Goal: Task Accomplishment & Management: Use online tool/utility

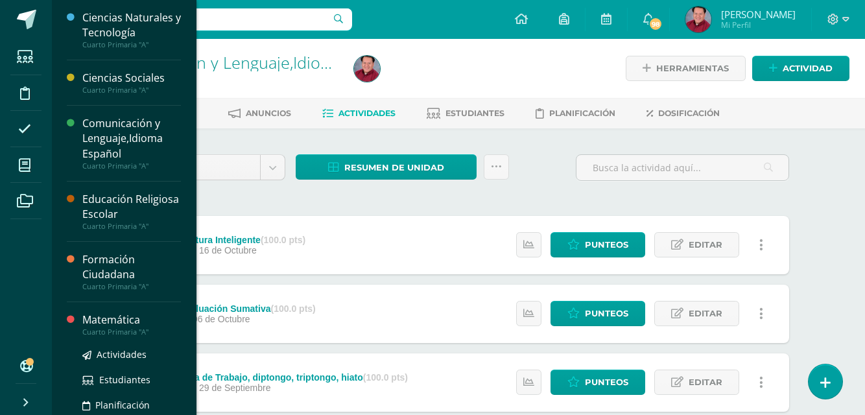
click at [101, 317] on div "Matemática" at bounding box center [131, 320] width 99 height 15
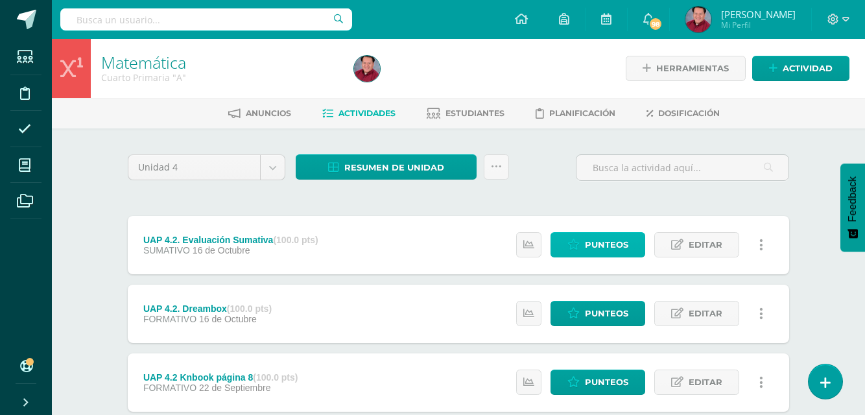
click at [610, 243] on span "Punteos" at bounding box center [606, 245] width 43 height 24
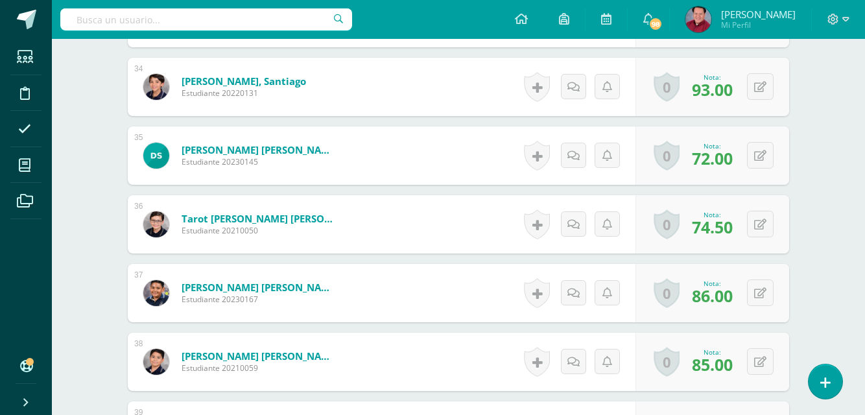
scroll to position [2739, 0]
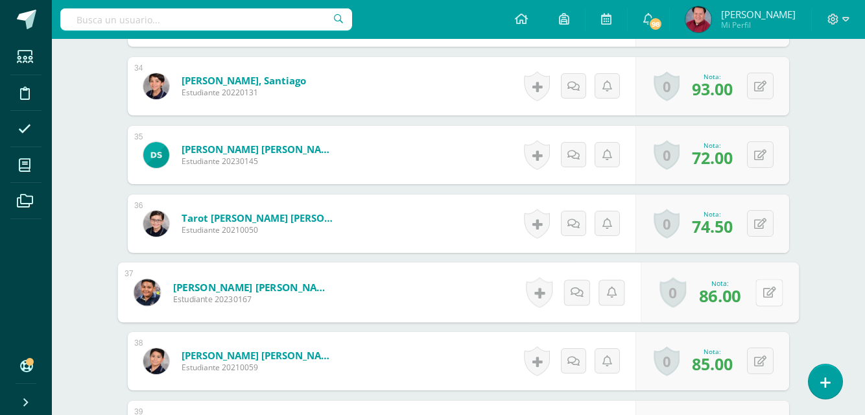
click at [759, 291] on button at bounding box center [769, 292] width 27 height 27
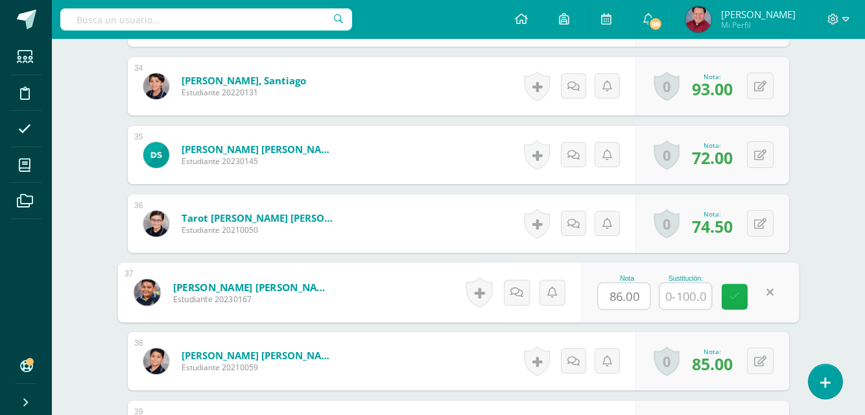
click at [734, 295] on icon at bounding box center [735, 296] width 12 height 11
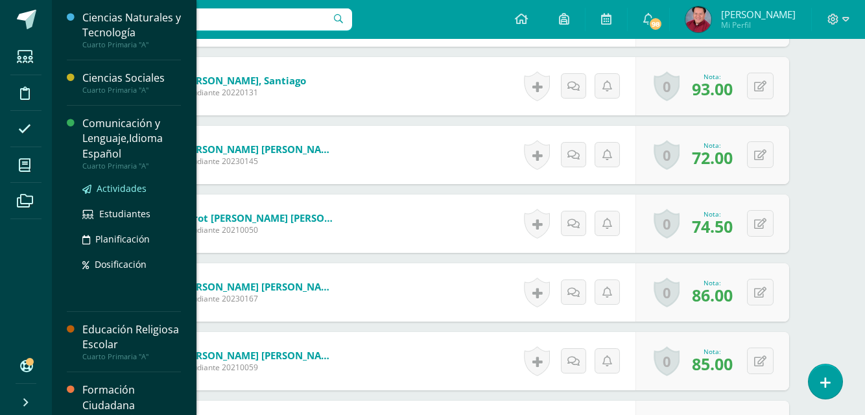
click at [112, 184] on span "Actividades" at bounding box center [122, 188] width 50 height 12
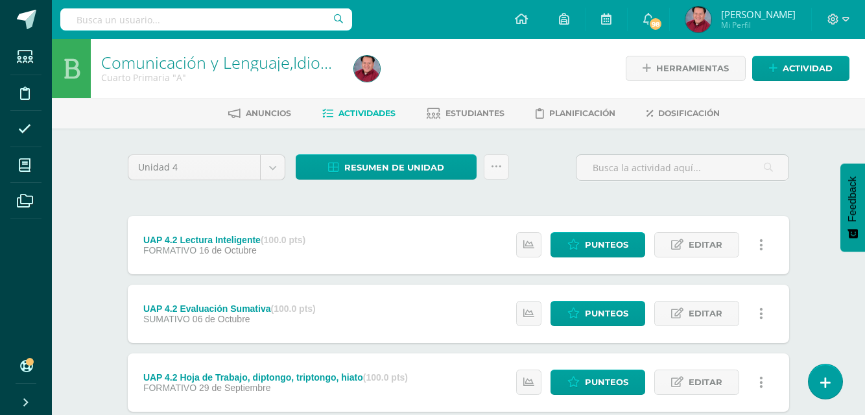
click at [808, 308] on div "Unidad 4 Unidad 1 Unidad 2 Unidad 3 Unidad 4 Resumen de unidad Descargar como H…" at bounding box center [459, 381] width 714 height 507
click at [599, 314] on span "Punteos" at bounding box center [606, 314] width 43 height 24
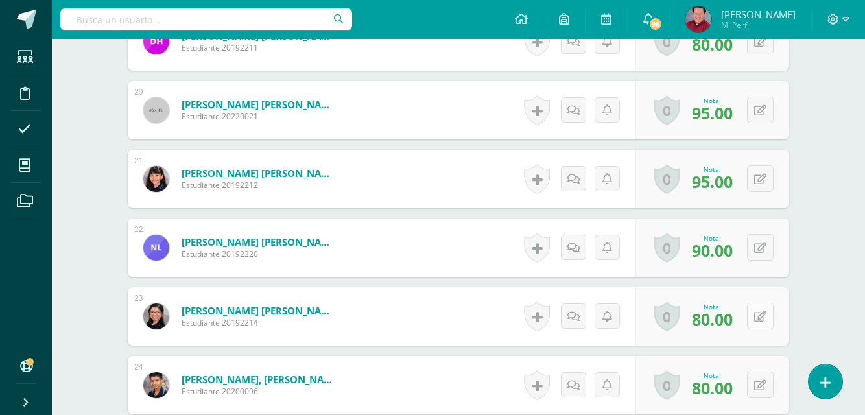
scroll to position [1753, 0]
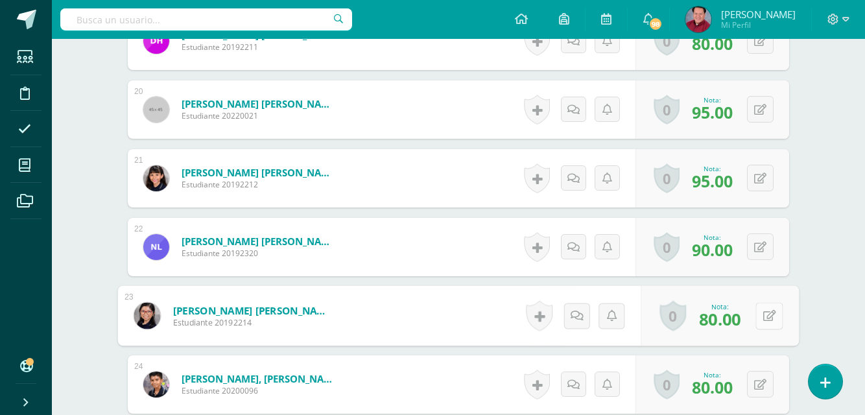
click at [762, 319] on button at bounding box center [769, 315] width 27 height 27
type input "95"
click at [736, 321] on icon at bounding box center [735, 320] width 12 height 11
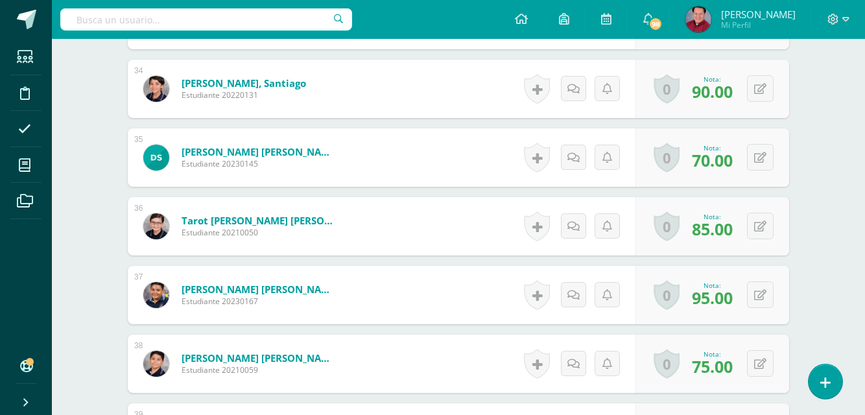
scroll to position [2737, 0]
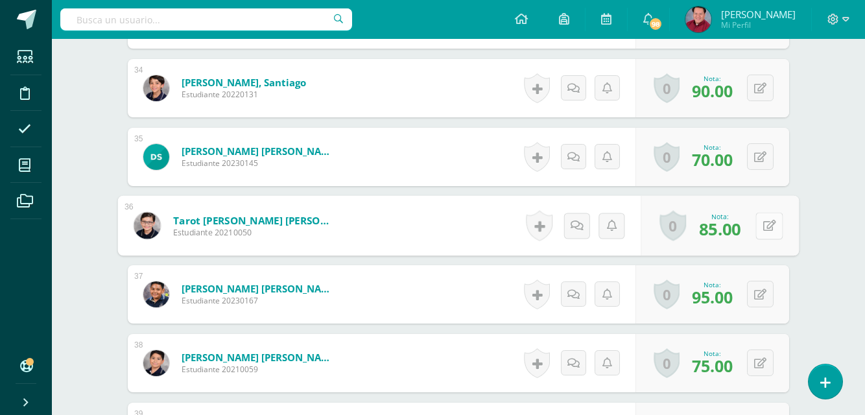
click at [761, 226] on button at bounding box center [769, 225] width 27 height 27
type input "95"
click at [738, 228] on icon at bounding box center [735, 229] width 12 height 11
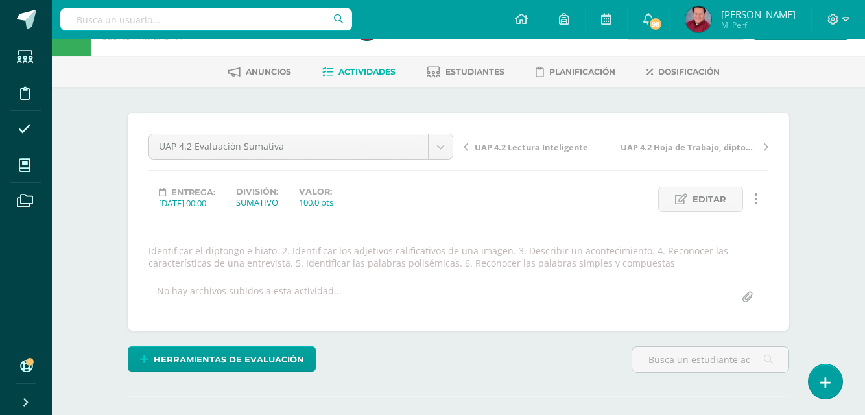
scroll to position [41, 0]
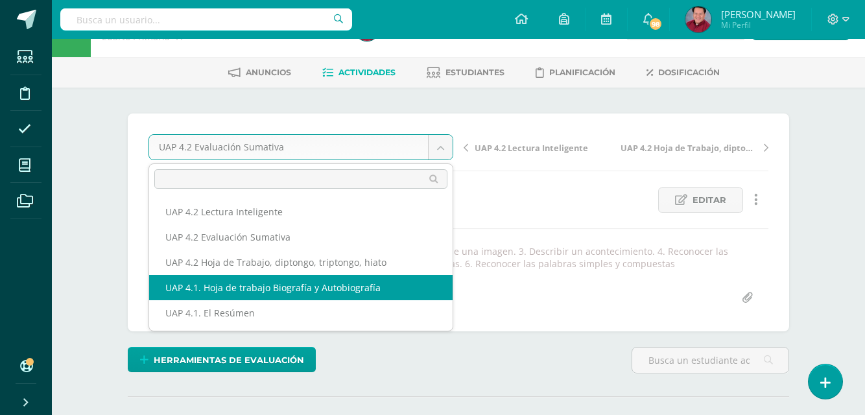
select select "/dashboard/teacher/grade-activity/226304/"
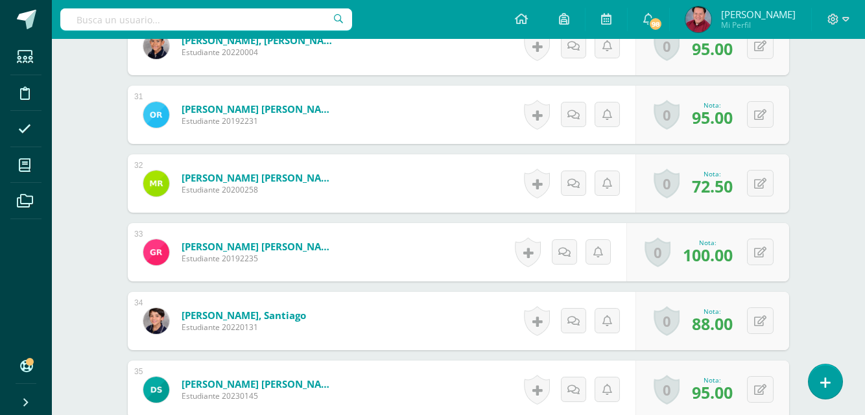
scroll to position [2494, 0]
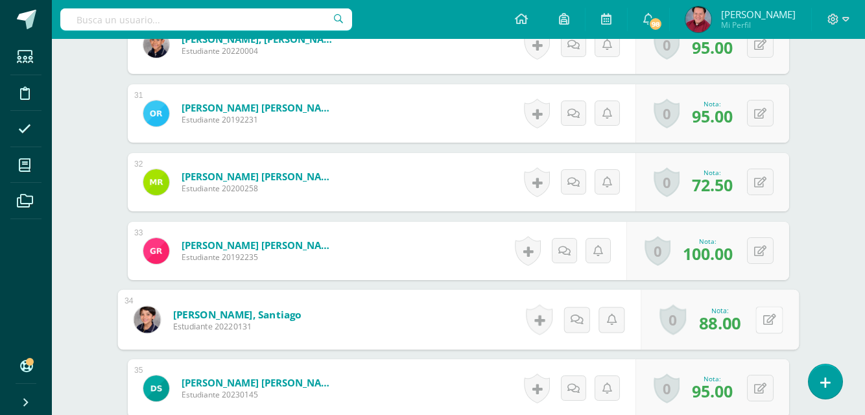
click at [759, 319] on button at bounding box center [769, 319] width 27 height 27
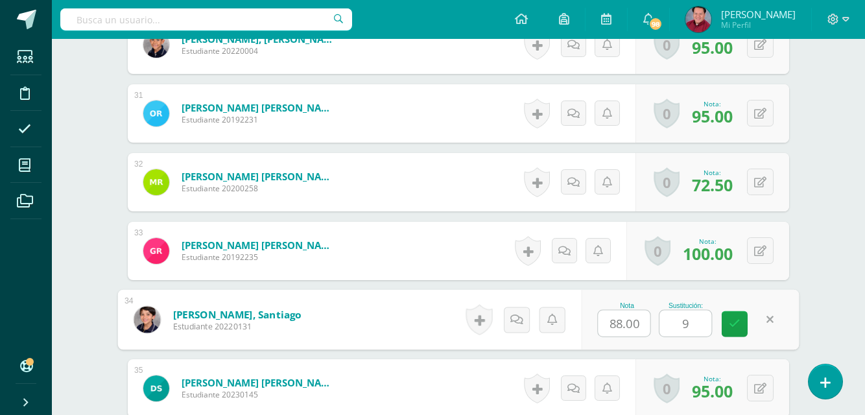
type input "90"
click at [731, 319] on icon at bounding box center [735, 324] width 12 height 11
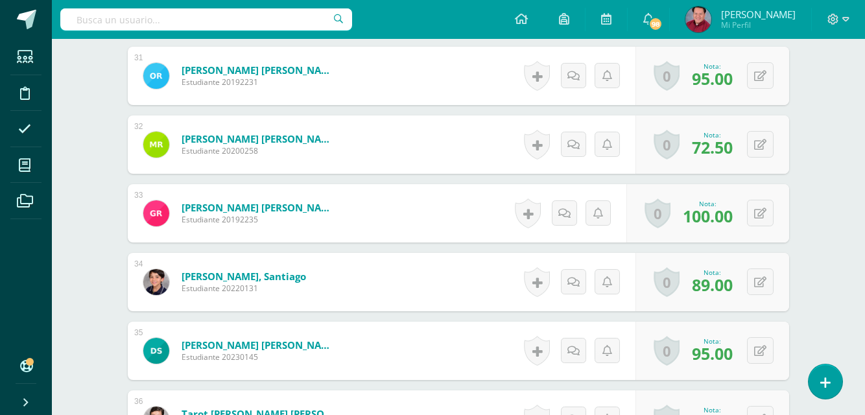
scroll to position [2532, 0]
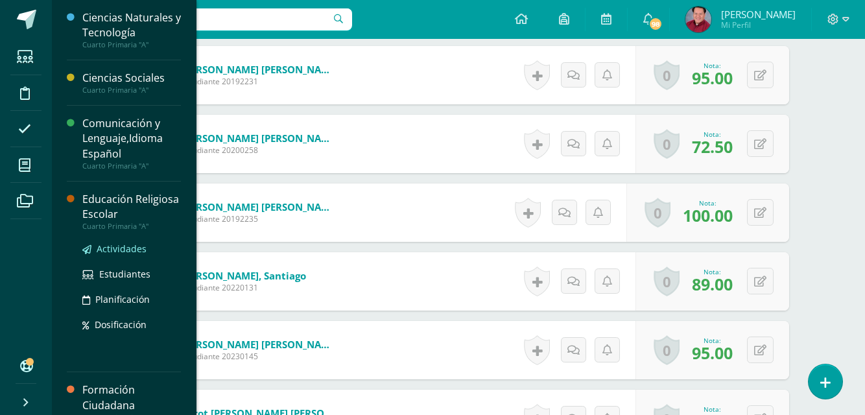
click at [117, 252] on span "Actividades" at bounding box center [122, 249] width 50 height 12
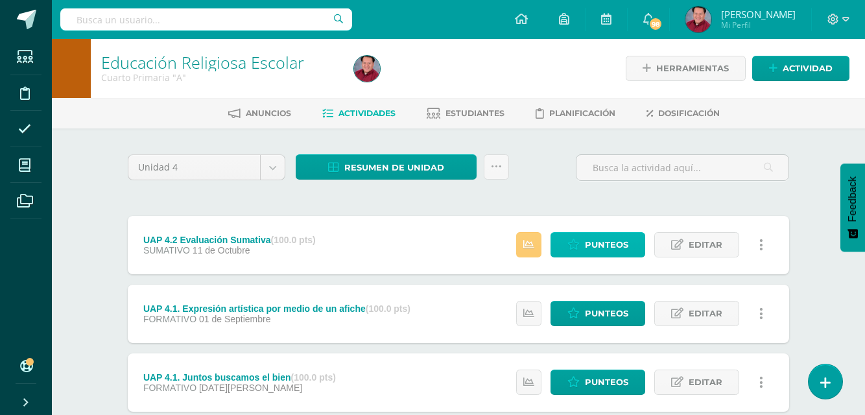
click at [625, 237] on span "Punteos" at bounding box center [606, 245] width 43 height 24
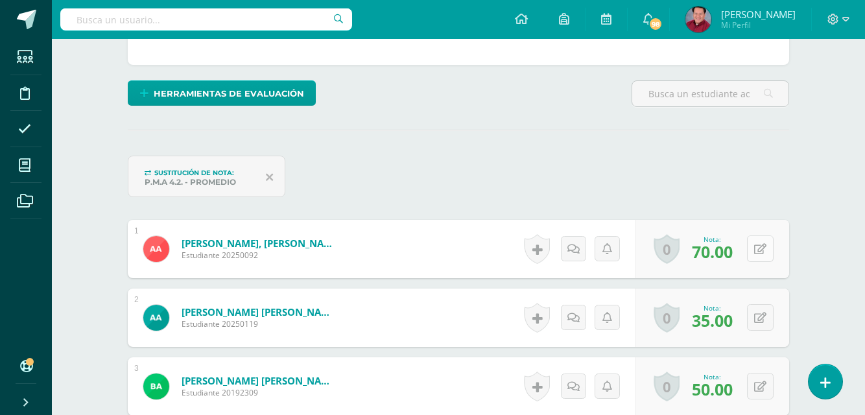
scroll to position [320, 0]
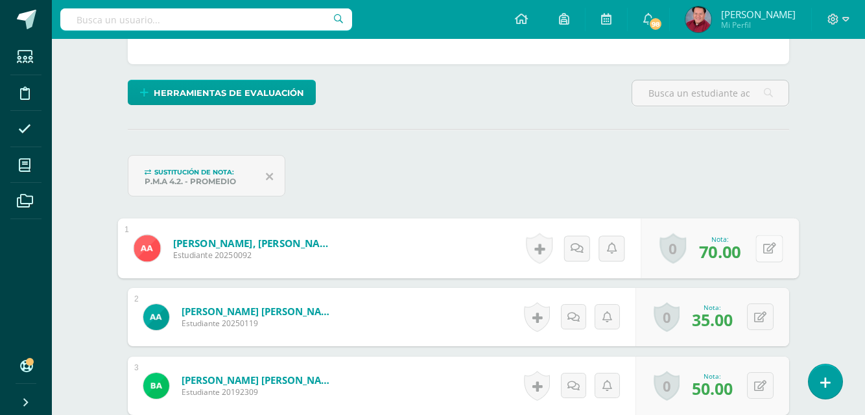
click at [760, 248] on button at bounding box center [769, 248] width 27 height 27
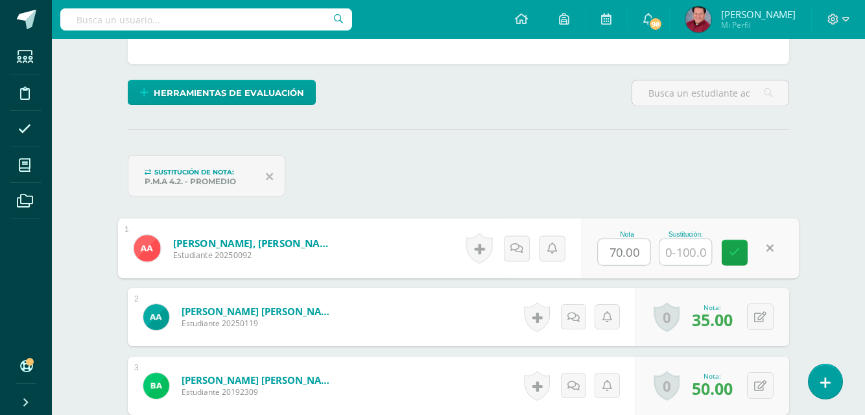
click at [643, 253] on input "70.00" at bounding box center [625, 252] width 52 height 26
type input "7"
type input "100"
click at [731, 260] on link at bounding box center [735, 253] width 26 height 26
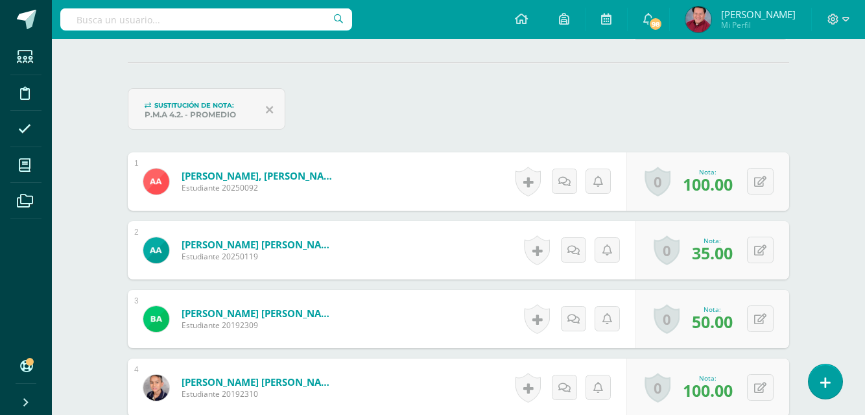
scroll to position [389, 0]
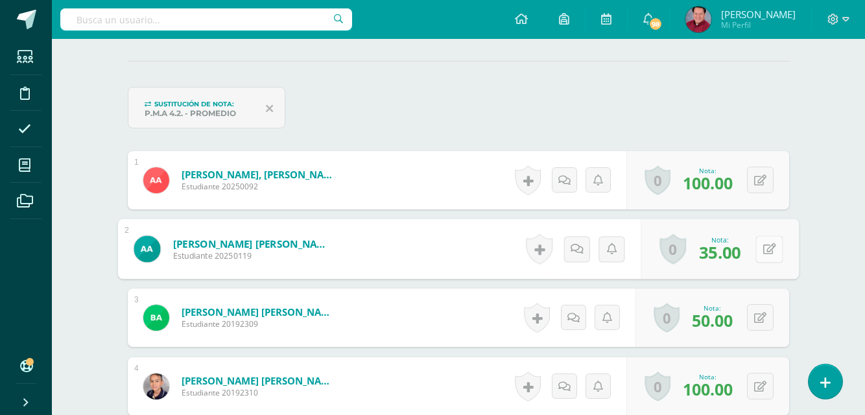
click at [760, 250] on button at bounding box center [769, 248] width 27 height 27
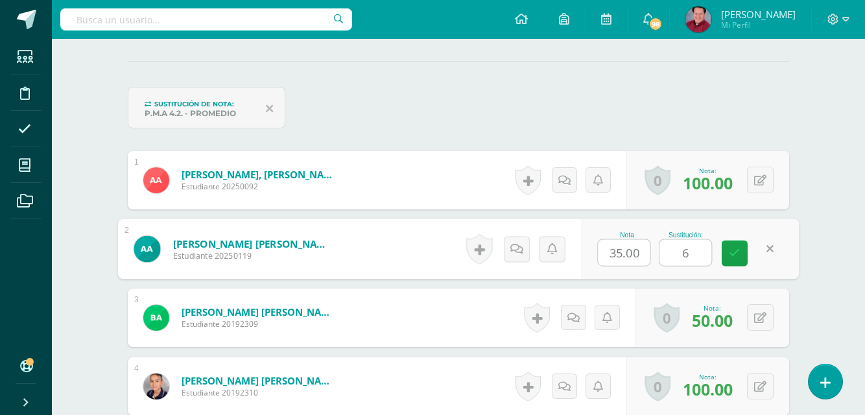
type input "60"
click at [739, 252] on icon at bounding box center [735, 253] width 12 height 11
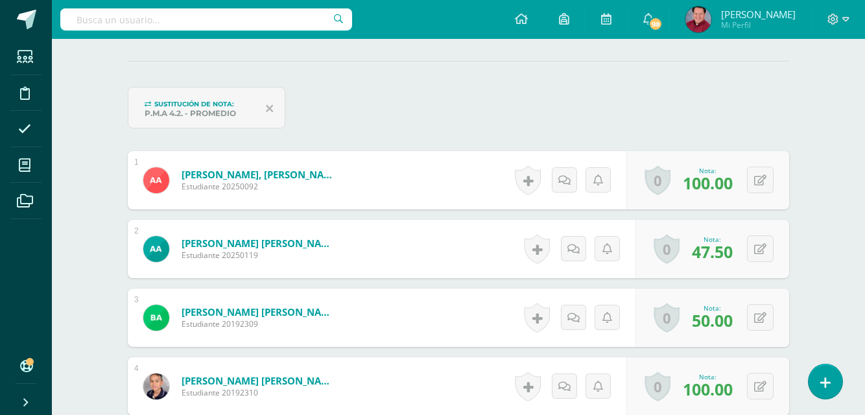
scroll to position [437, 0]
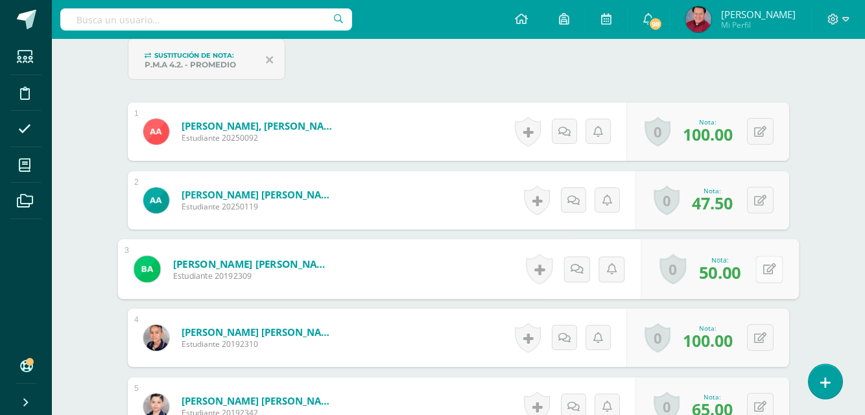
click at [758, 267] on button at bounding box center [769, 269] width 27 height 27
type input "70"
click at [739, 271] on icon at bounding box center [735, 273] width 12 height 11
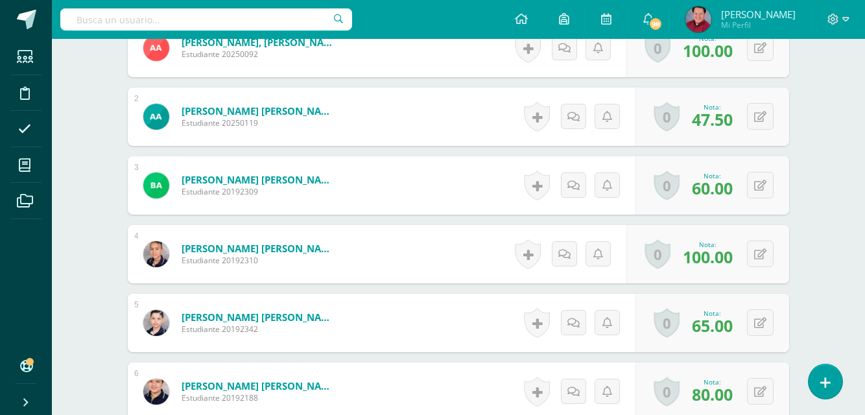
scroll to position [550, 0]
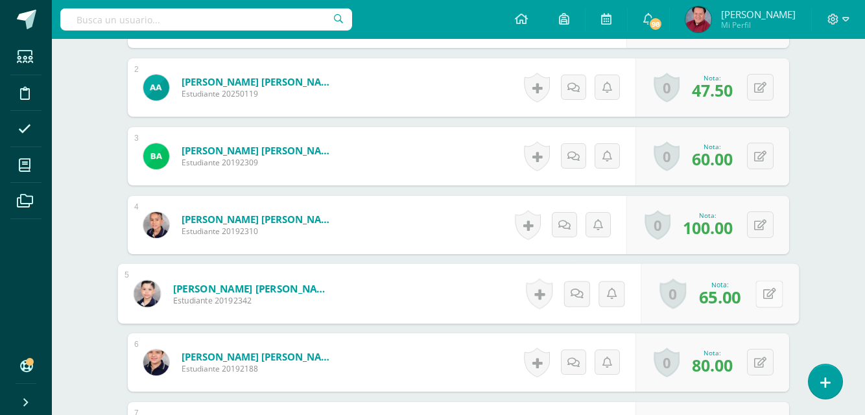
click at [760, 297] on button at bounding box center [769, 293] width 27 height 27
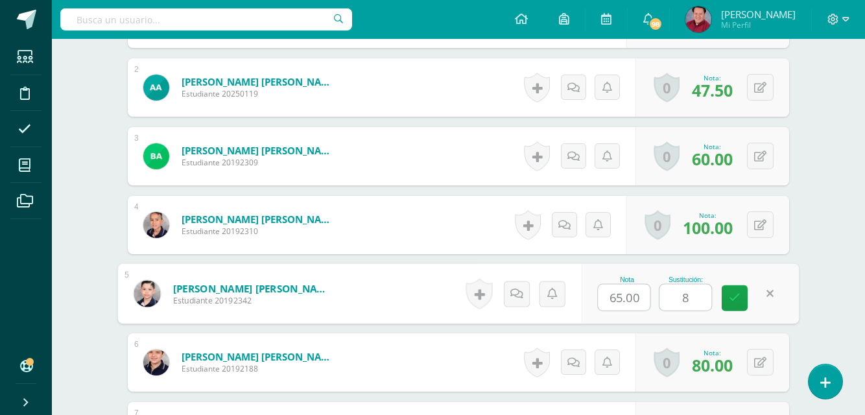
type input "80"
click at [739, 297] on icon at bounding box center [735, 298] width 12 height 11
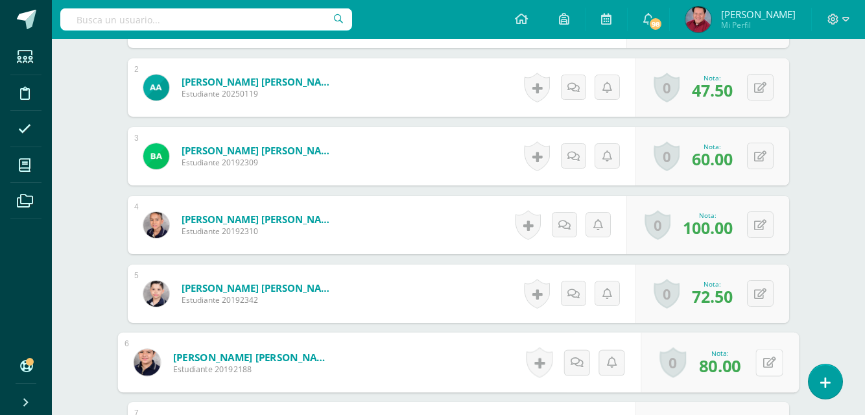
click at [762, 364] on button at bounding box center [769, 362] width 27 height 27
type input "80"
click at [736, 367] on icon at bounding box center [735, 366] width 12 height 11
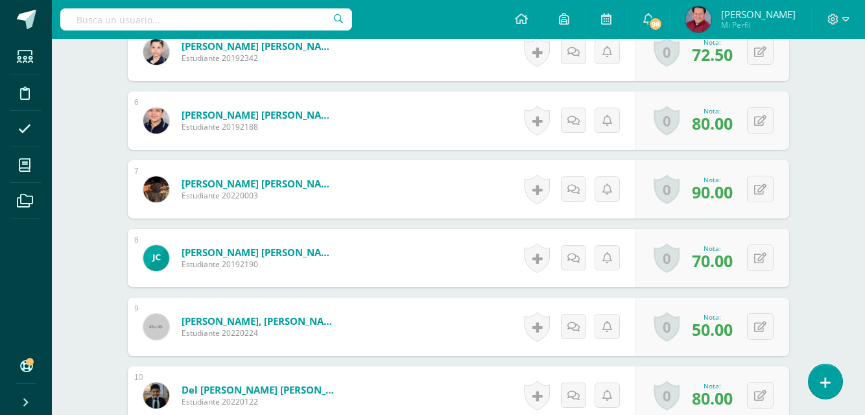
scroll to position [793, 0]
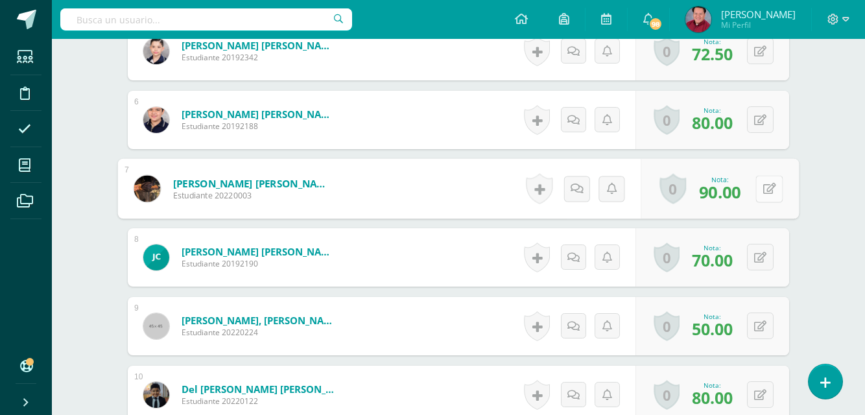
click at [758, 188] on button at bounding box center [769, 188] width 27 height 27
type input "100"
click at [736, 195] on icon at bounding box center [735, 192] width 12 height 11
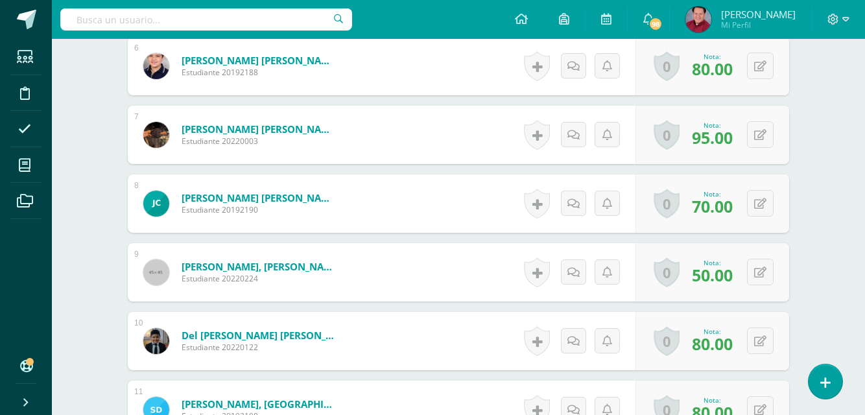
scroll to position [847, 0]
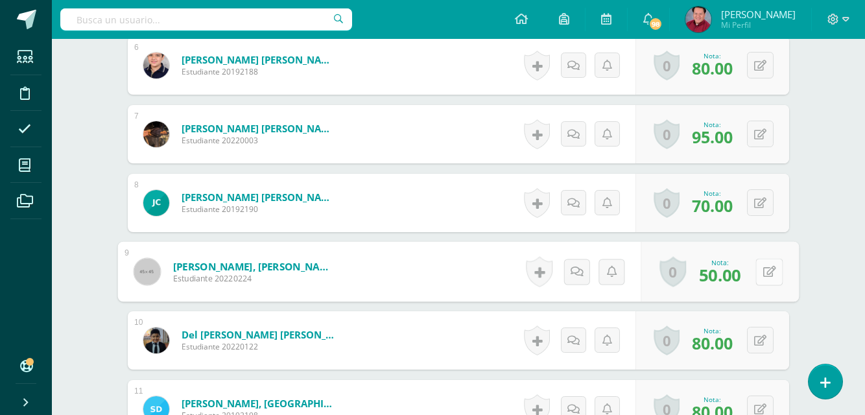
click at [758, 268] on button at bounding box center [769, 271] width 27 height 27
type input "90"
click at [734, 277] on icon at bounding box center [735, 276] width 12 height 11
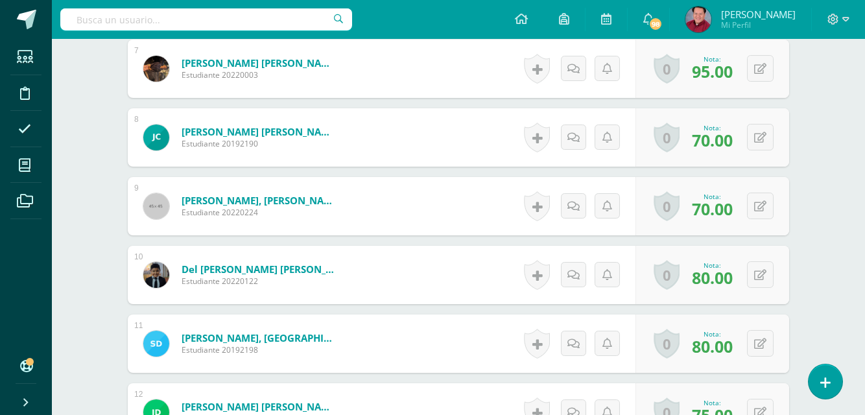
scroll to position [916, 0]
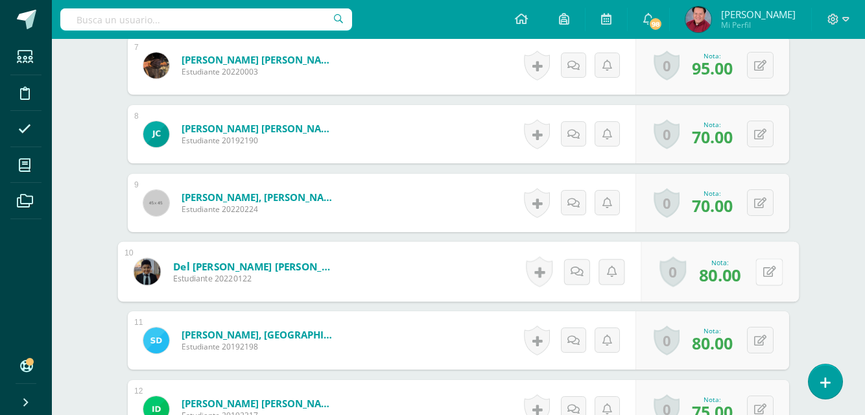
click at [759, 272] on button at bounding box center [769, 271] width 27 height 27
type input "90"
click at [738, 275] on icon at bounding box center [735, 276] width 12 height 11
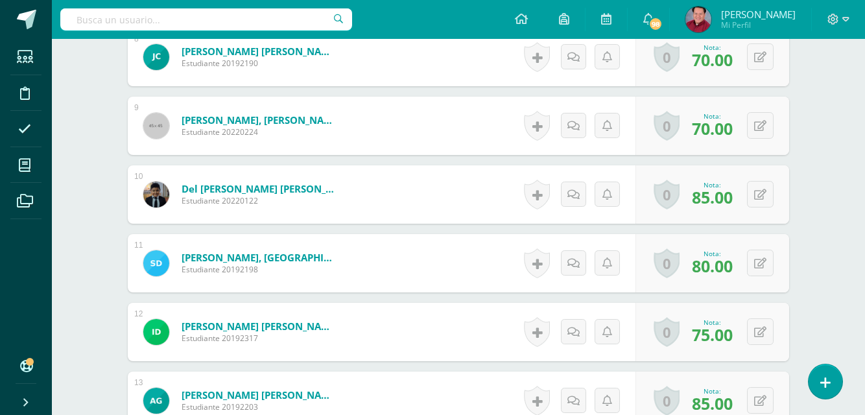
scroll to position [994, 0]
click at [758, 265] on button at bounding box center [760, 262] width 27 height 27
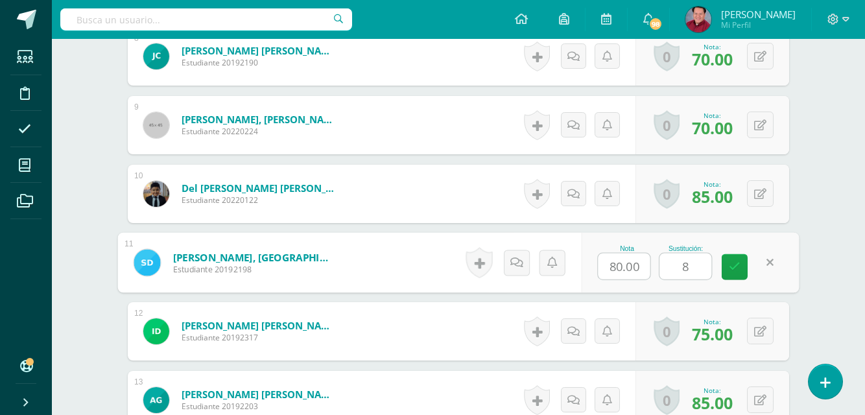
type input "80"
click at [737, 267] on icon at bounding box center [735, 266] width 12 height 11
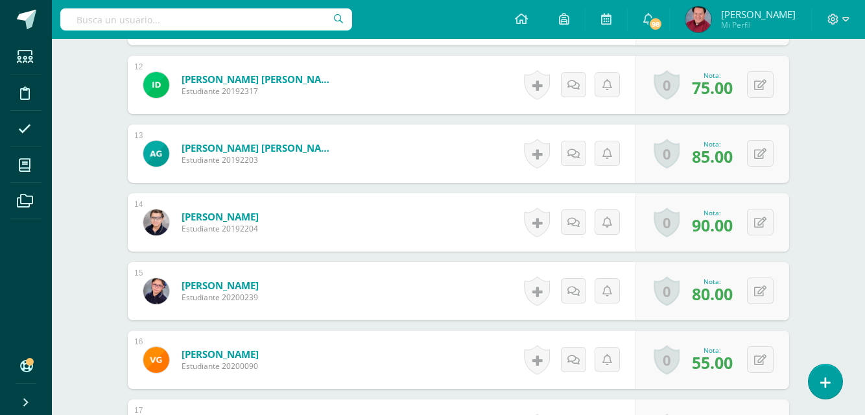
scroll to position [1241, 0]
click at [760, 290] on button at bounding box center [760, 290] width 27 height 27
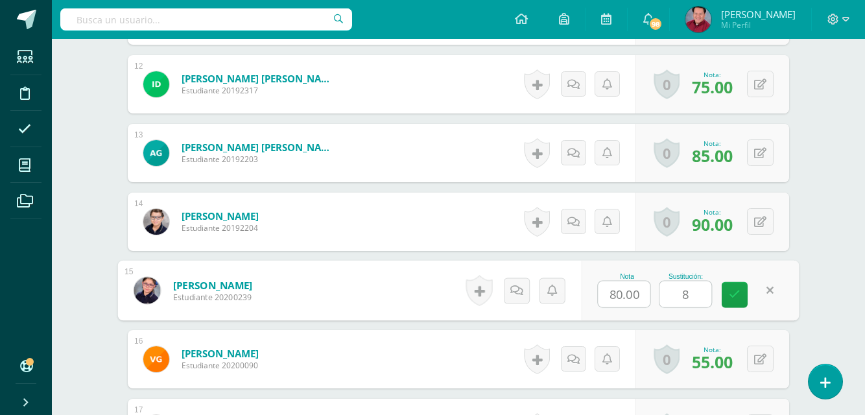
type input "80"
click at [734, 296] on icon at bounding box center [735, 294] width 12 height 11
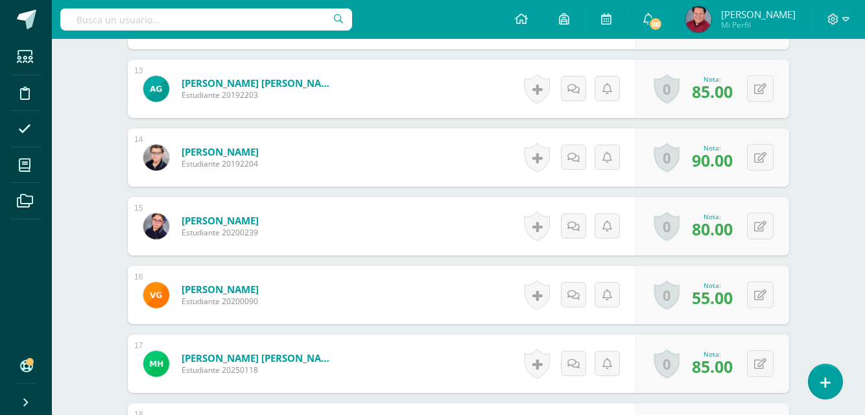
scroll to position [1308, 0]
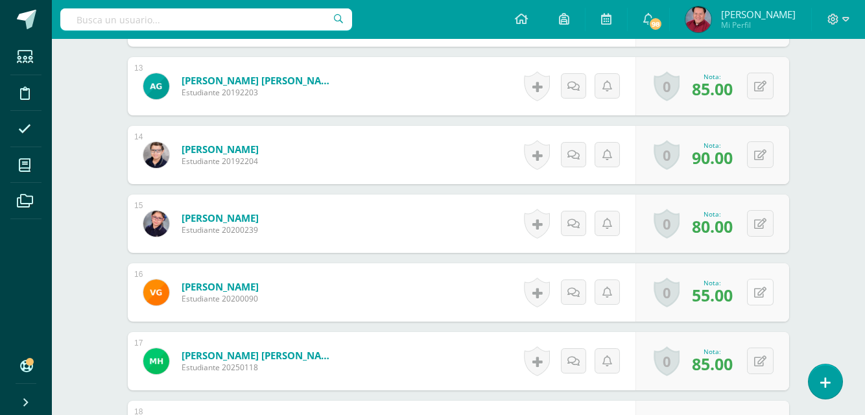
click at [759, 295] on button at bounding box center [760, 292] width 27 height 27
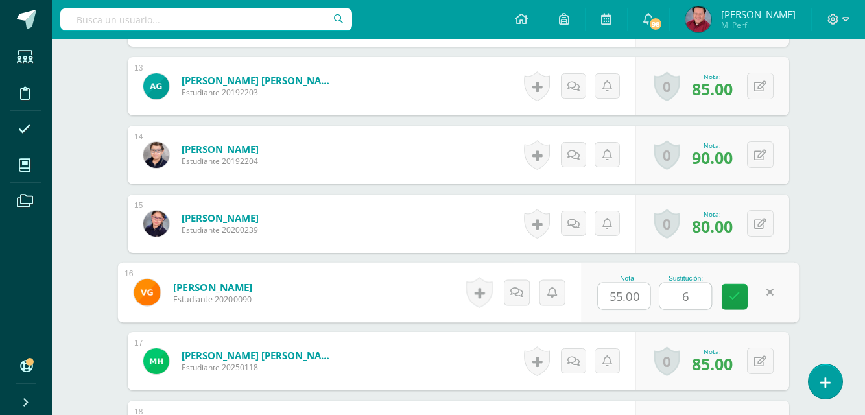
type input "60"
click at [739, 297] on icon at bounding box center [735, 296] width 12 height 11
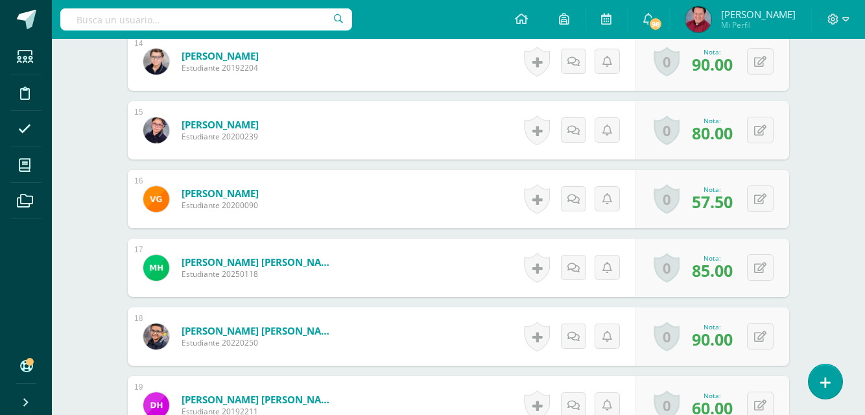
scroll to position [1402, 0]
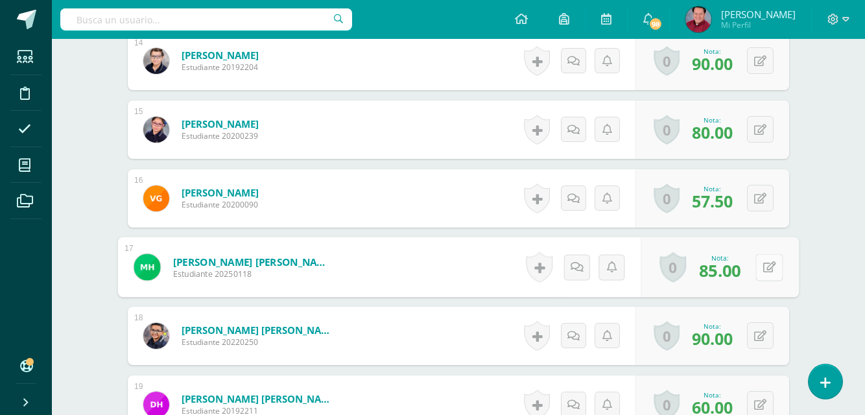
click at [761, 268] on button at bounding box center [769, 267] width 27 height 27
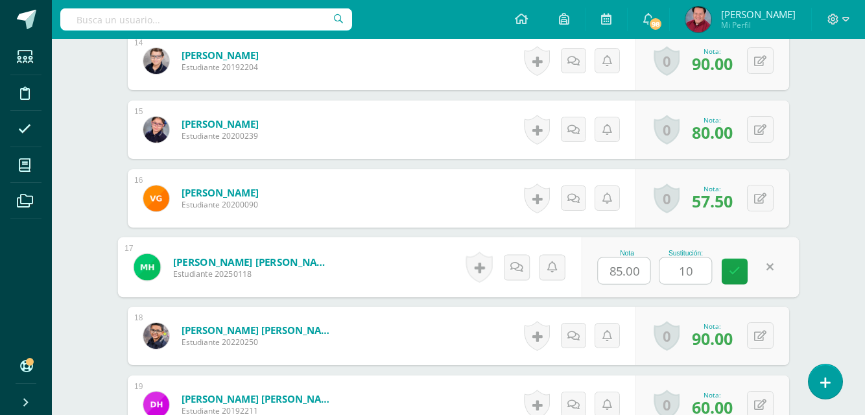
type input "100"
click at [739, 269] on icon at bounding box center [735, 271] width 12 height 11
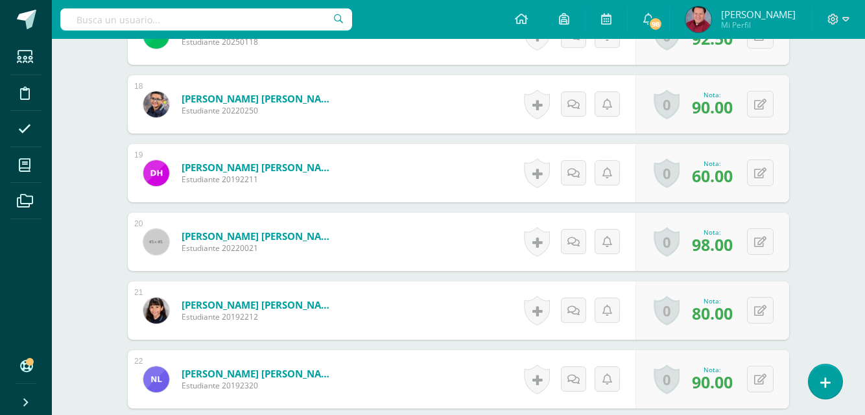
scroll to position [1634, 0]
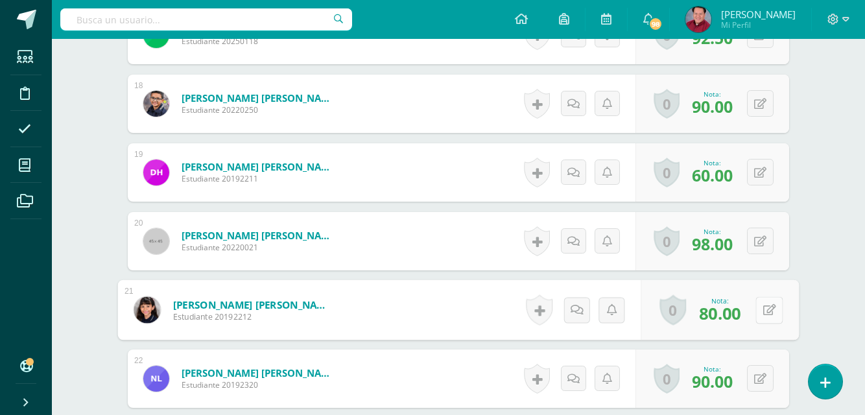
click at [758, 307] on button at bounding box center [769, 309] width 27 height 27
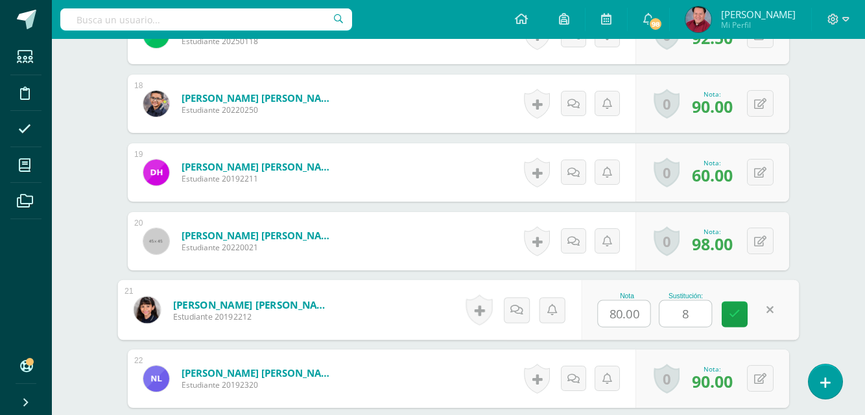
type input "80"
click at [732, 320] on icon at bounding box center [735, 314] width 12 height 11
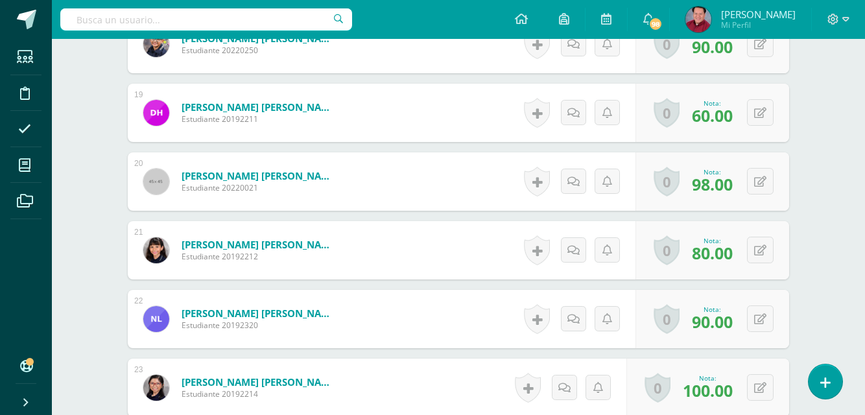
scroll to position [1695, 0]
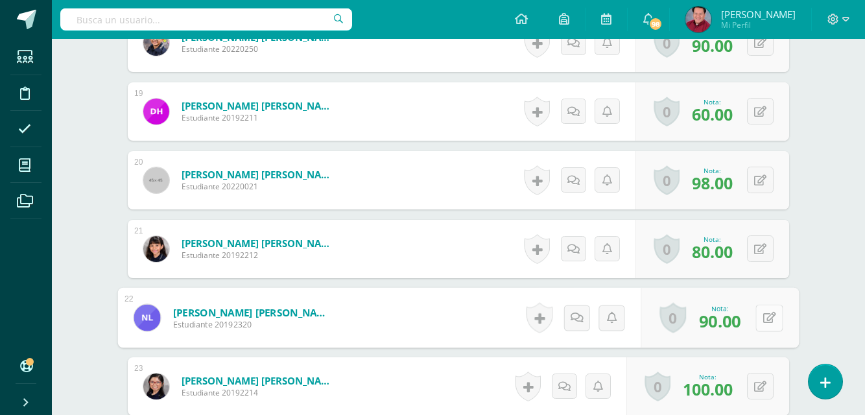
click at [759, 319] on button at bounding box center [769, 317] width 27 height 27
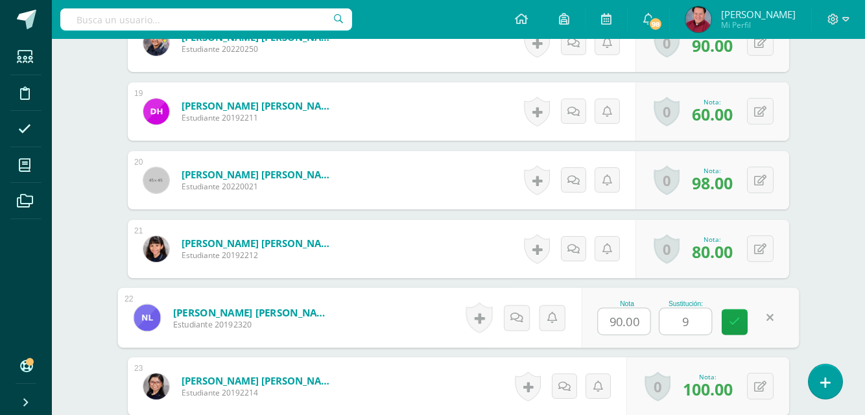
type input "90"
click at [737, 318] on icon at bounding box center [735, 322] width 12 height 11
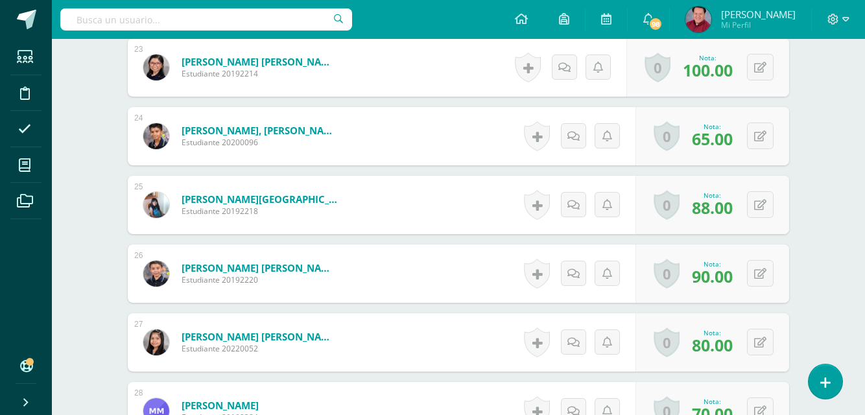
scroll to position [2015, 0]
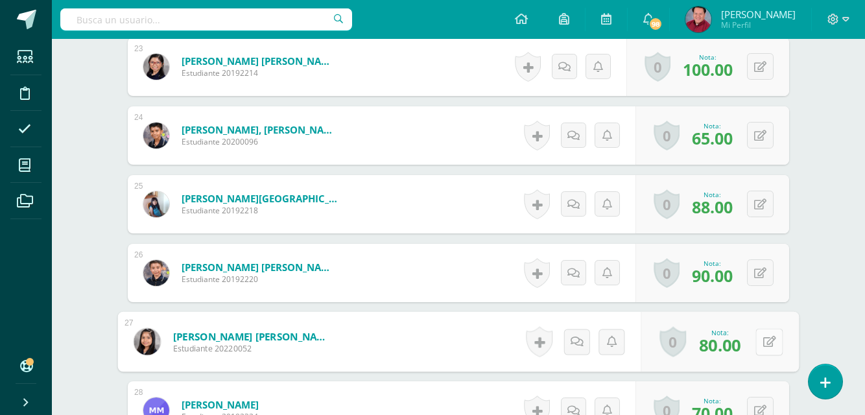
click at [761, 340] on button at bounding box center [769, 341] width 27 height 27
type input "90"
click at [731, 343] on icon at bounding box center [735, 346] width 12 height 11
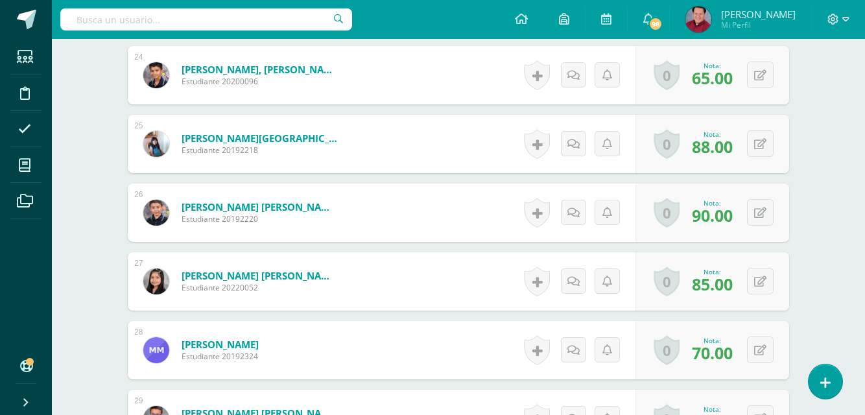
scroll to position [2076, 0]
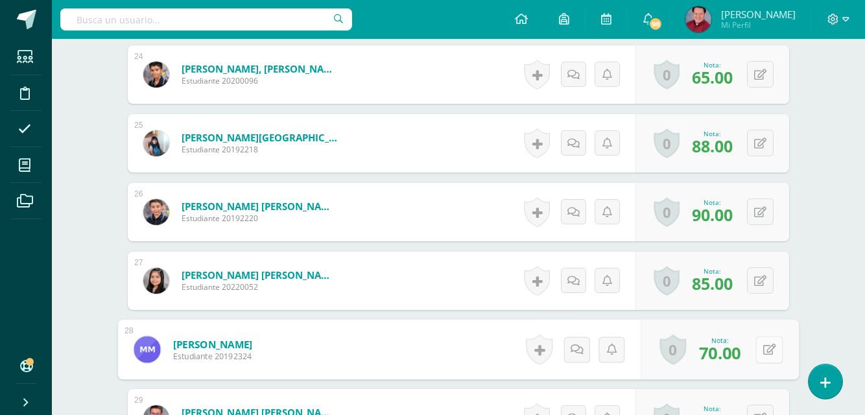
click at [759, 347] on button at bounding box center [769, 349] width 27 height 27
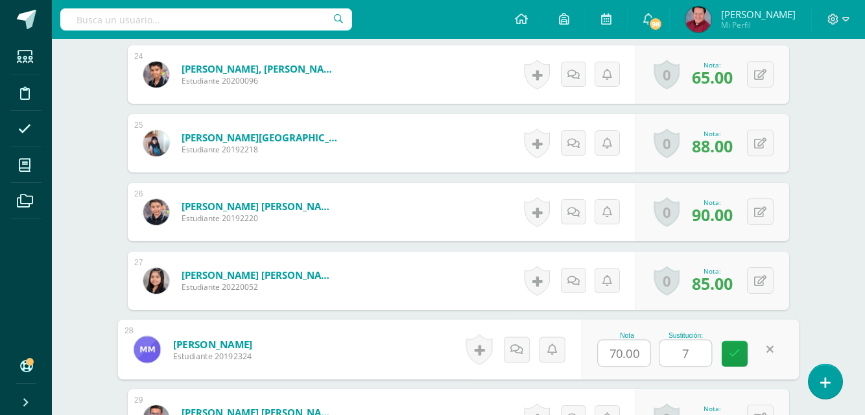
type input "70"
click at [731, 353] on icon at bounding box center [735, 353] width 12 height 11
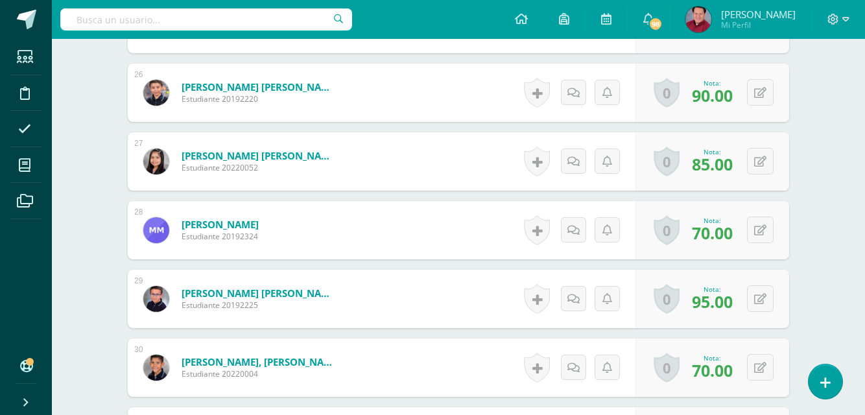
scroll to position [2196, 0]
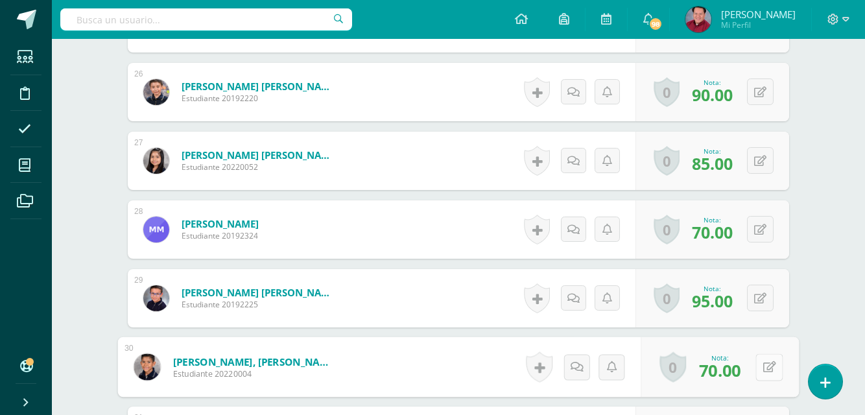
click at [761, 368] on button at bounding box center [769, 367] width 27 height 27
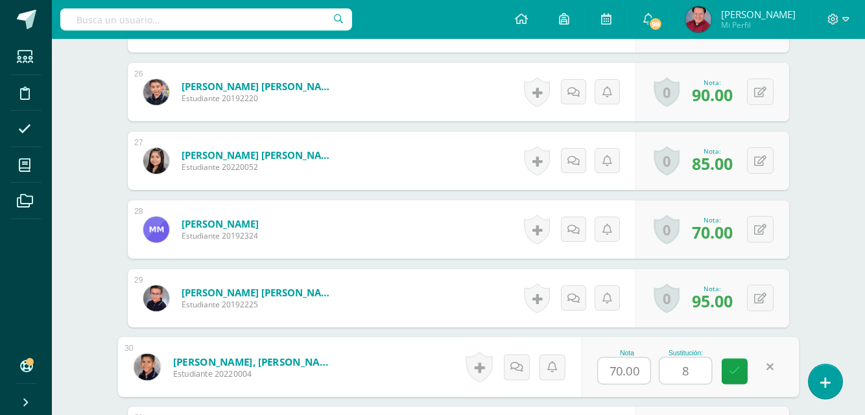
type input "80"
click at [736, 368] on icon at bounding box center [735, 371] width 12 height 11
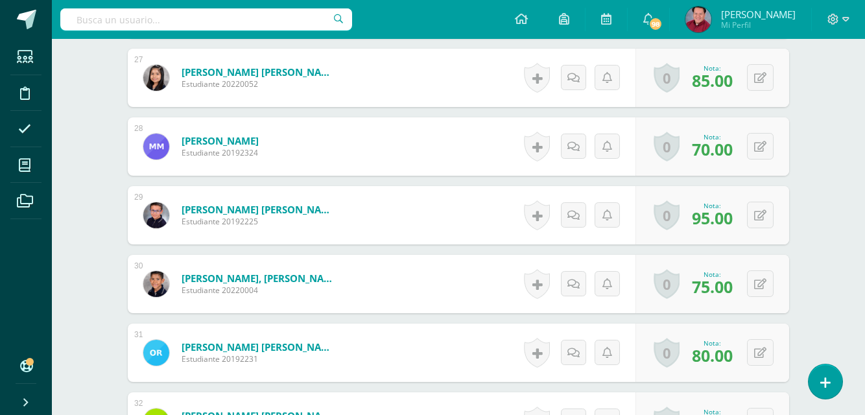
scroll to position [2334, 0]
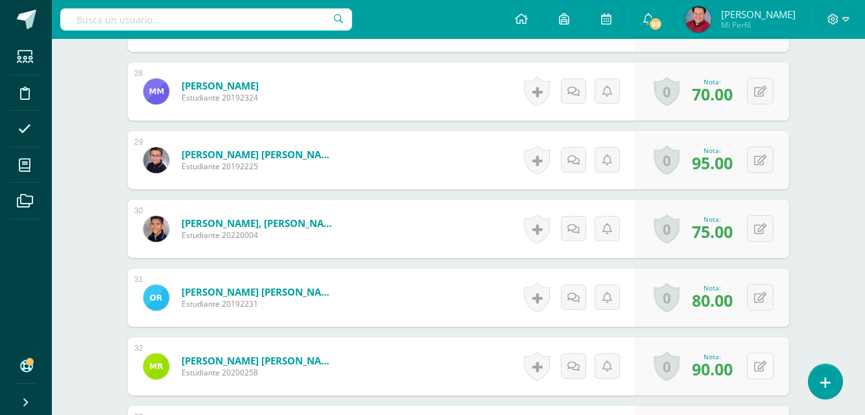
click at [762, 367] on button at bounding box center [760, 366] width 27 height 27
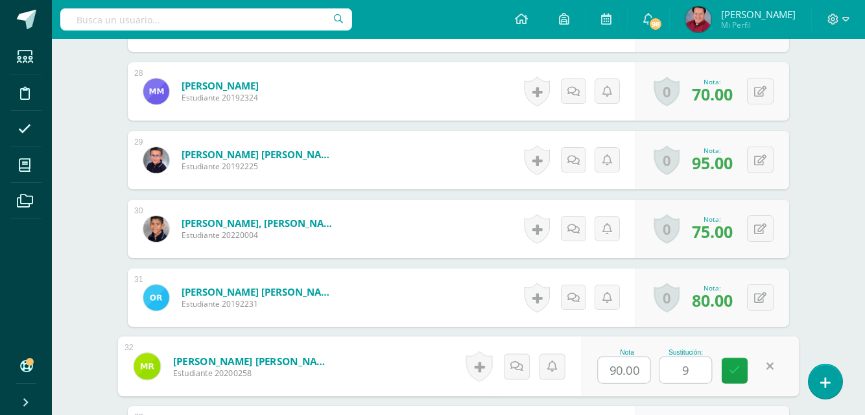
type input "90"
click at [739, 368] on icon at bounding box center [735, 370] width 12 height 11
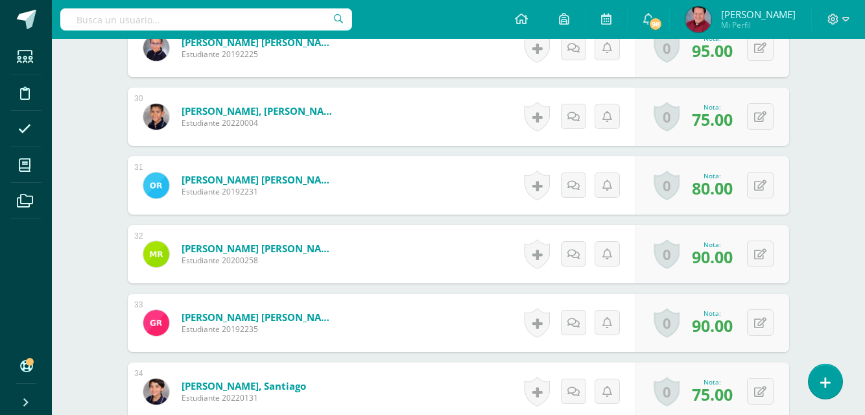
scroll to position [2521, 0]
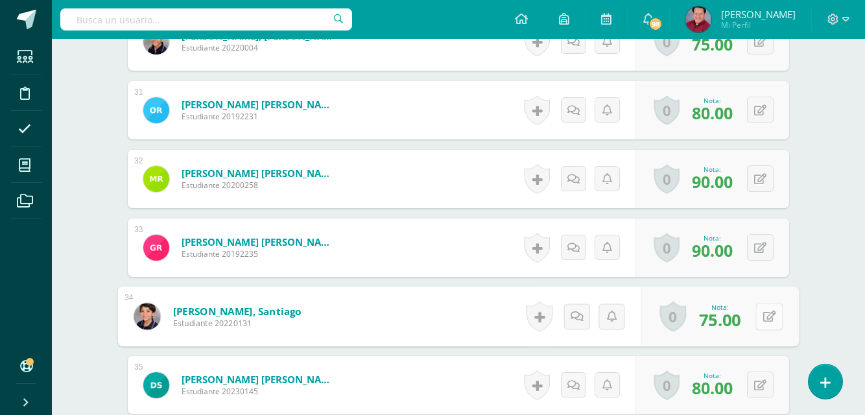
click at [760, 315] on button at bounding box center [769, 316] width 27 height 27
type input "80"
click at [740, 317] on link at bounding box center [735, 321] width 26 height 26
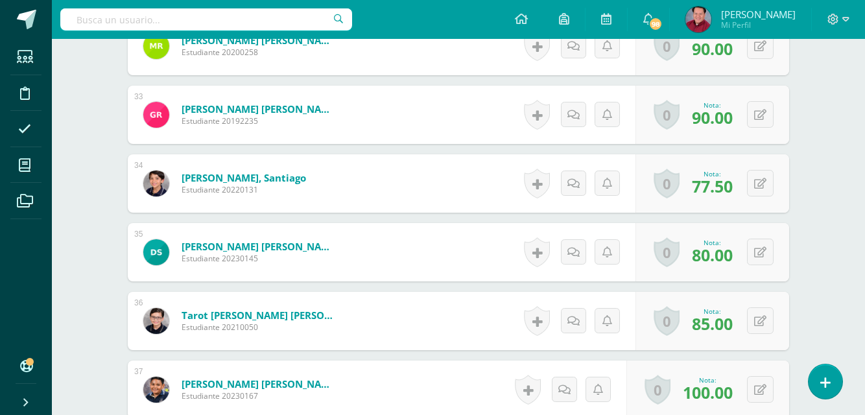
scroll to position [2655, 0]
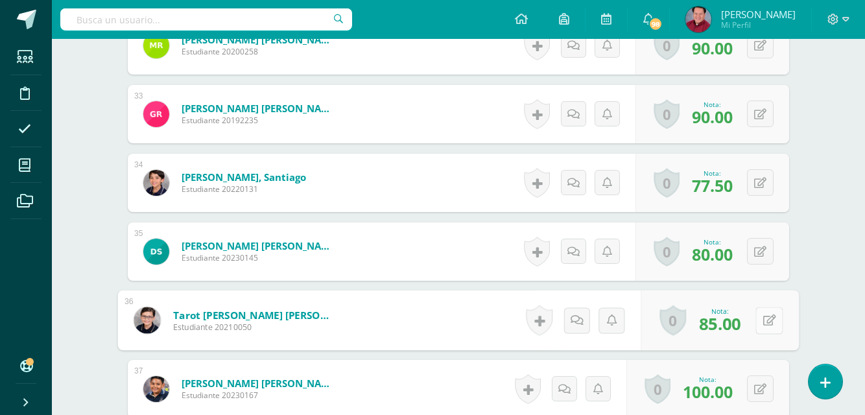
click at [760, 322] on button at bounding box center [769, 320] width 27 height 27
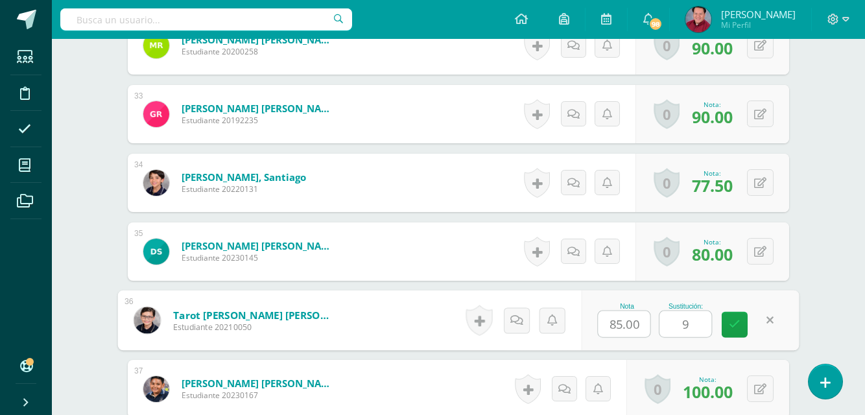
type input "90"
click at [740, 322] on icon at bounding box center [735, 324] width 12 height 11
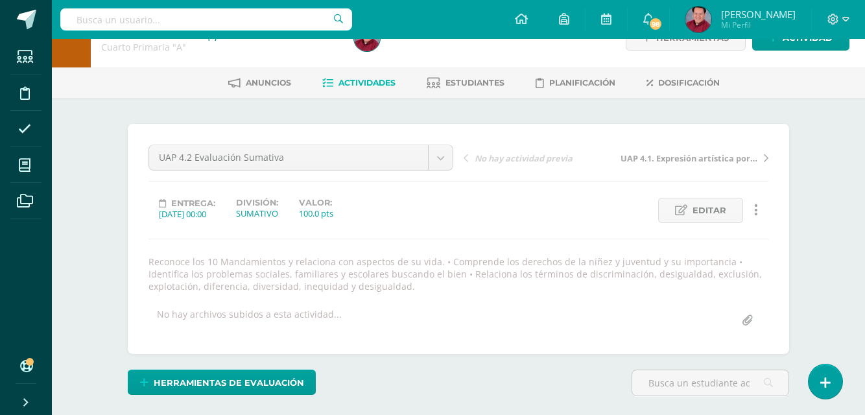
scroll to position [0, 0]
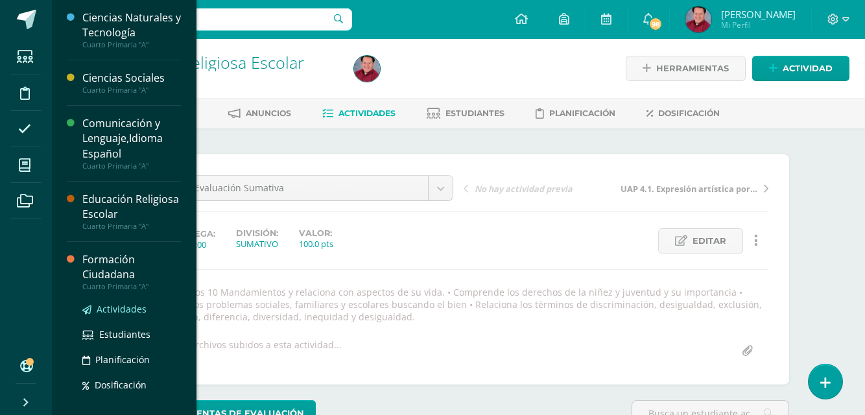
click at [119, 306] on span "Actividades" at bounding box center [122, 309] width 50 height 12
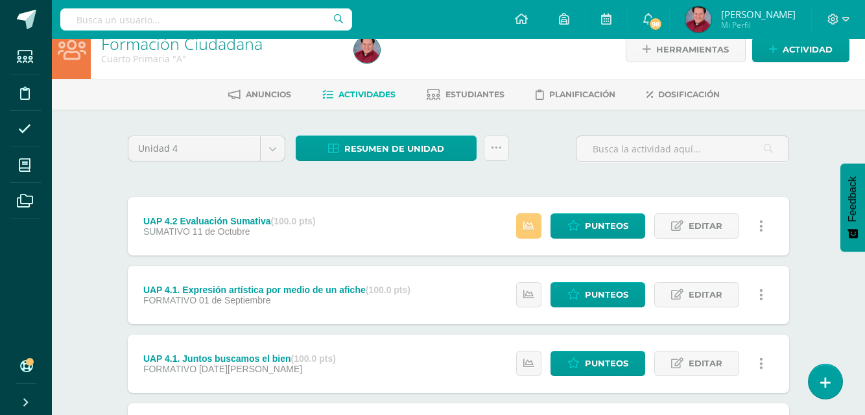
scroll to position [12, 0]
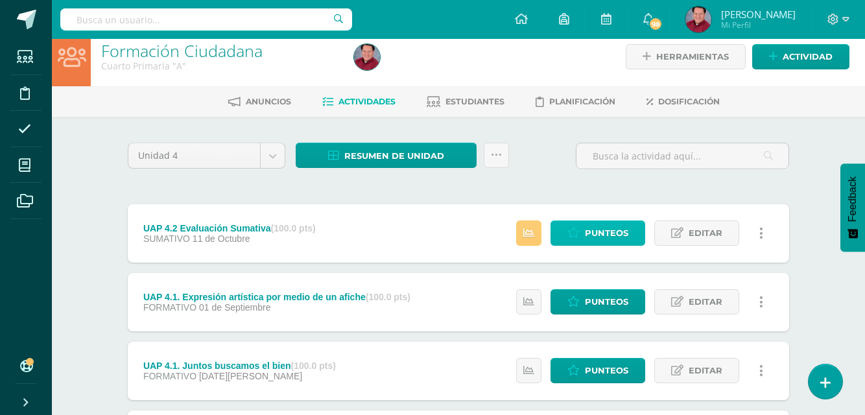
click at [617, 235] on span "Punteos" at bounding box center [606, 233] width 43 height 24
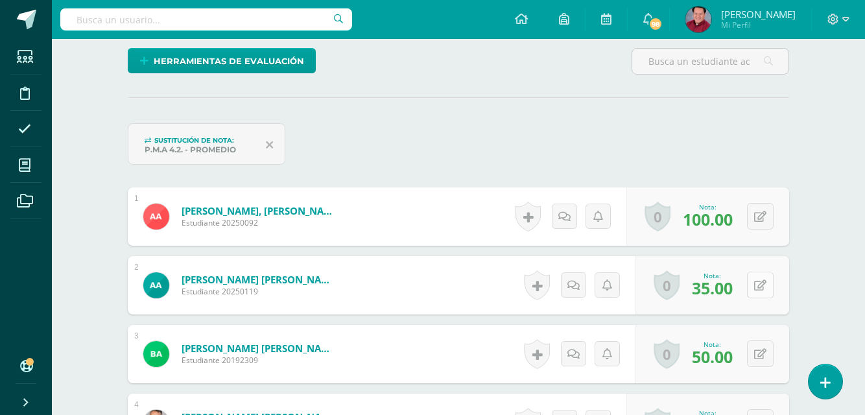
scroll to position [353, 0]
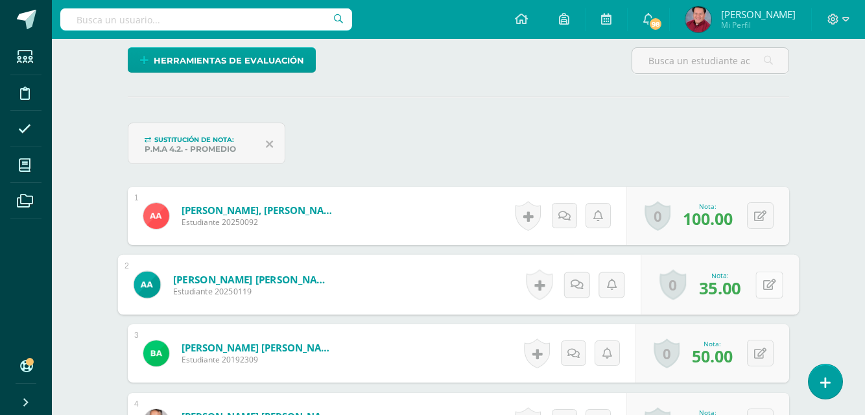
click at [759, 283] on button at bounding box center [769, 284] width 27 height 27
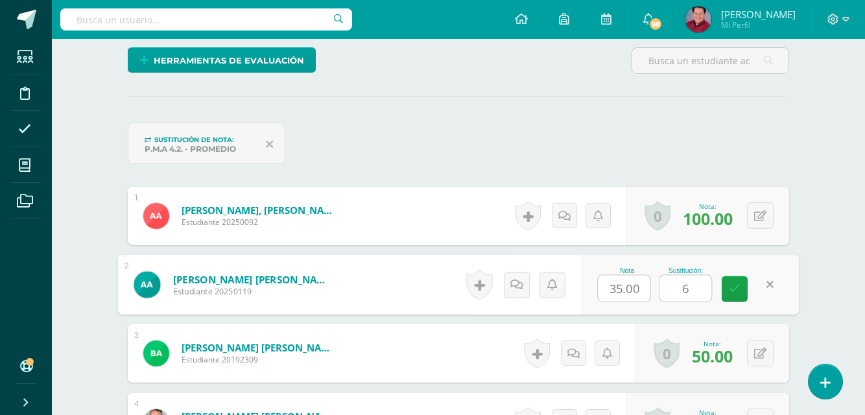
type input "60"
click at [731, 289] on icon at bounding box center [735, 288] width 12 height 11
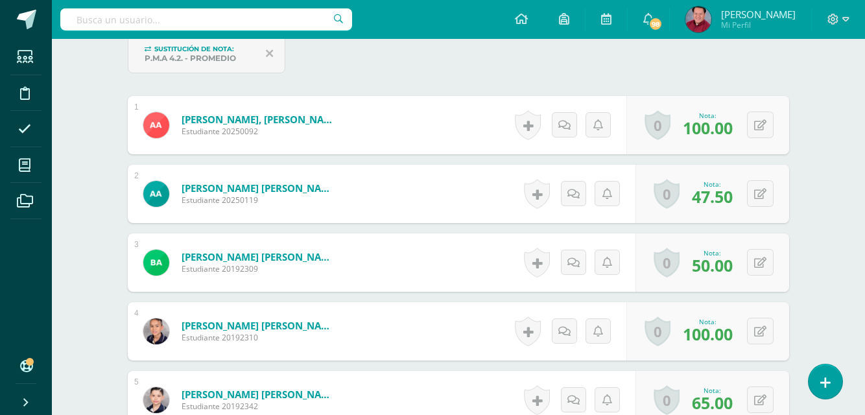
scroll to position [444, 0]
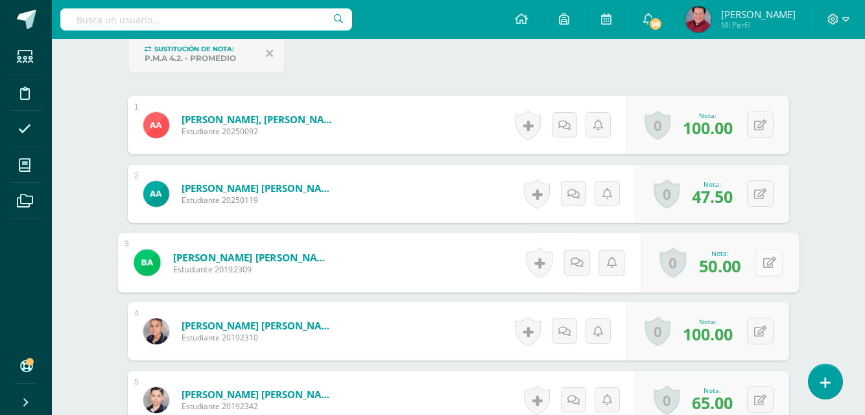
click at [758, 262] on button at bounding box center [769, 262] width 27 height 27
type input "70"
click at [730, 269] on icon at bounding box center [735, 266] width 12 height 11
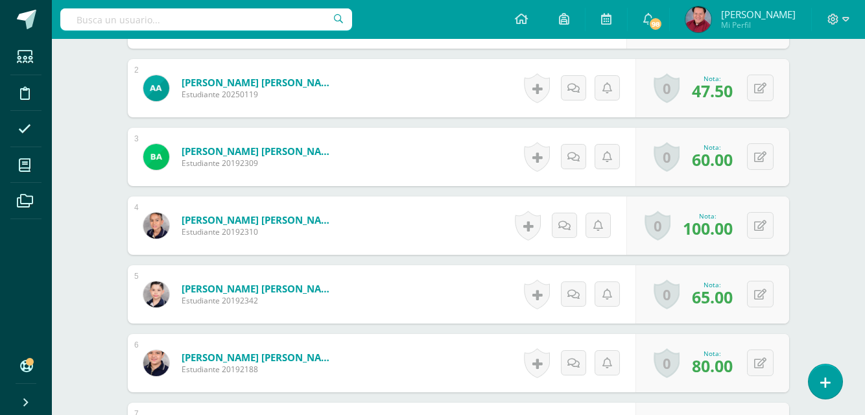
scroll to position [550, 0]
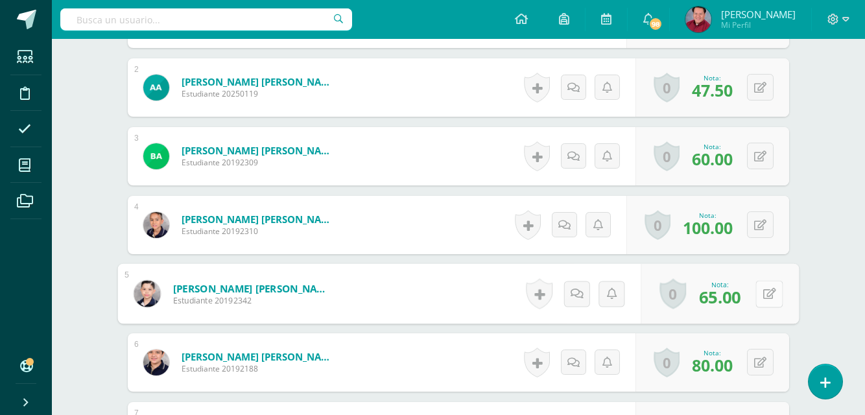
click at [757, 295] on button at bounding box center [769, 293] width 27 height 27
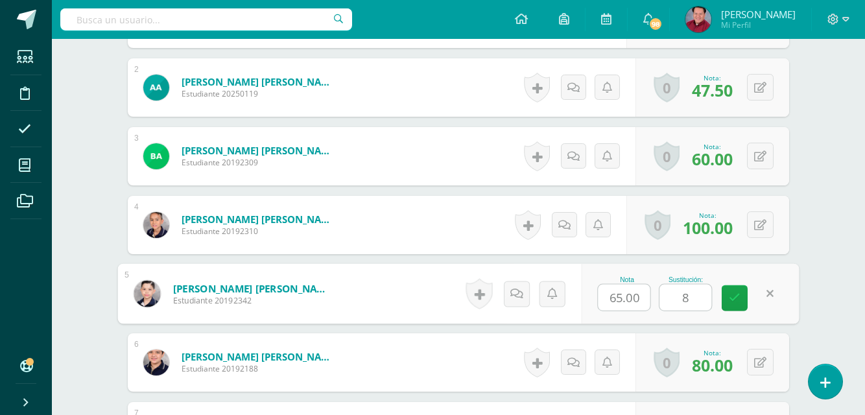
type input "80"
click at [738, 295] on icon at bounding box center [735, 298] width 12 height 11
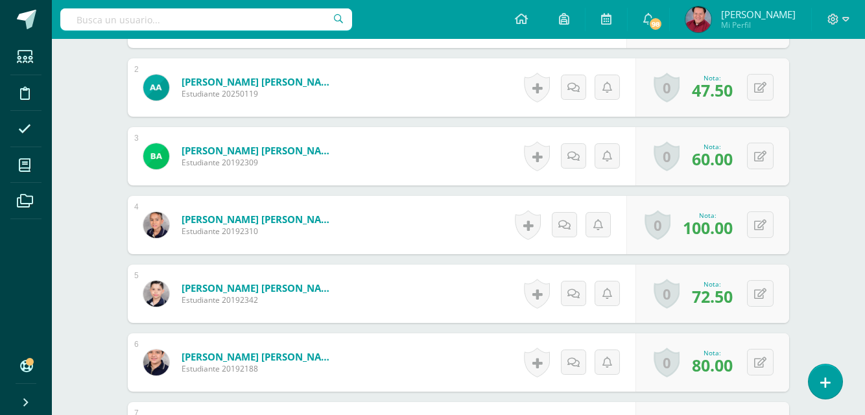
scroll to position [630, 0]
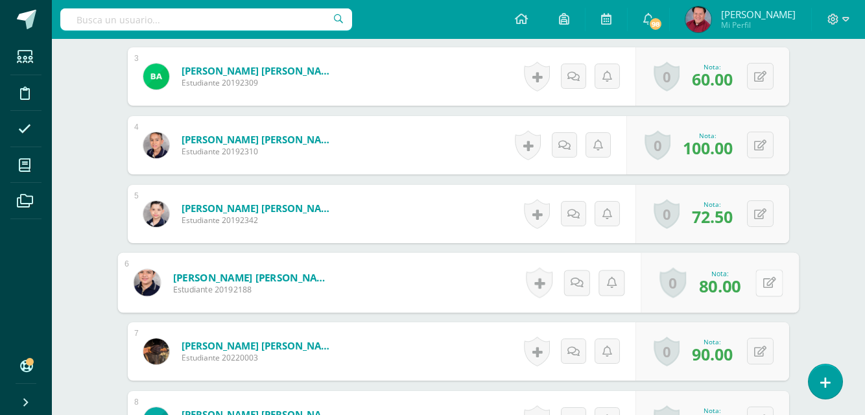
click at [759, 282] on button at bounding box center [769, 282] width 27 height 27
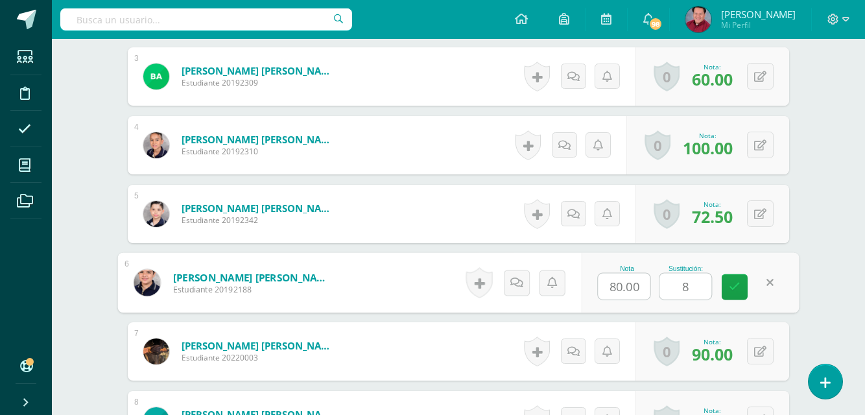
type input "80"
click at [732, 279] on link at bounding box center [735, 287] width 26 height 26
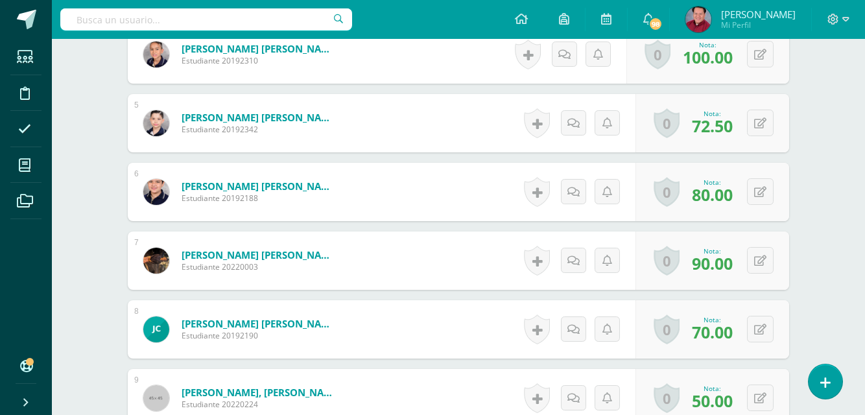
scroll to position [727, 0]
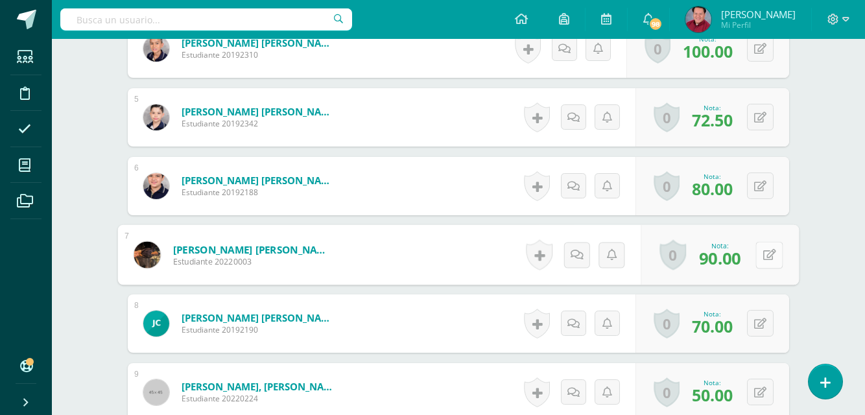
click at [760, 255] on button at bounding box center [769, 254] width 27 height 27
type input "100"
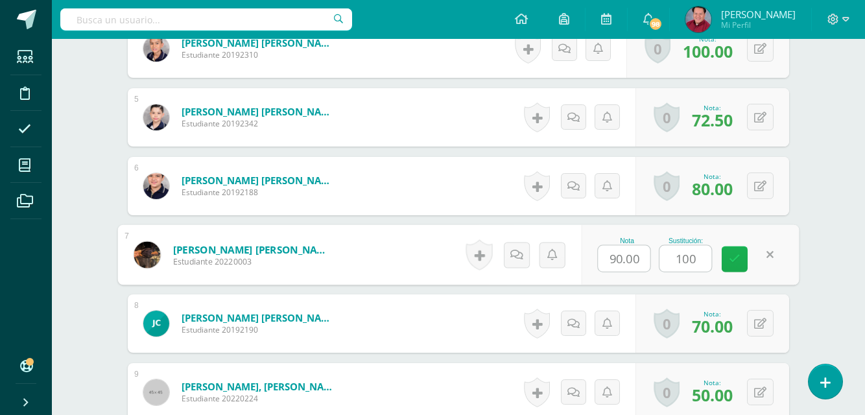
click at [730, 261] on icon at bounding box center [735, 259] width 12 height 11
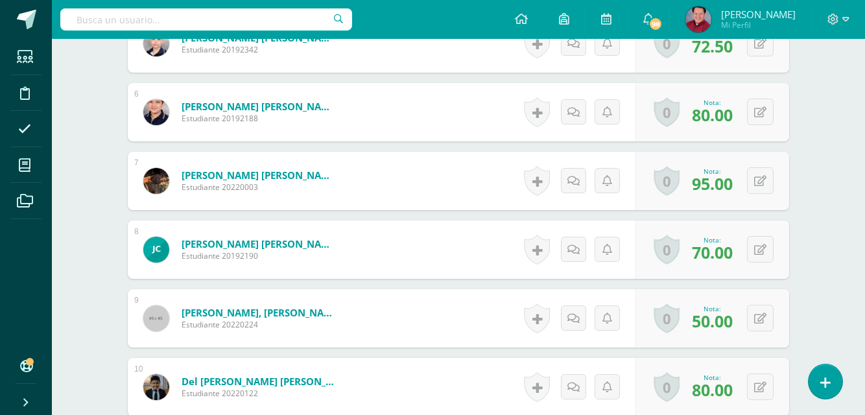
scroll to position [801, 0]
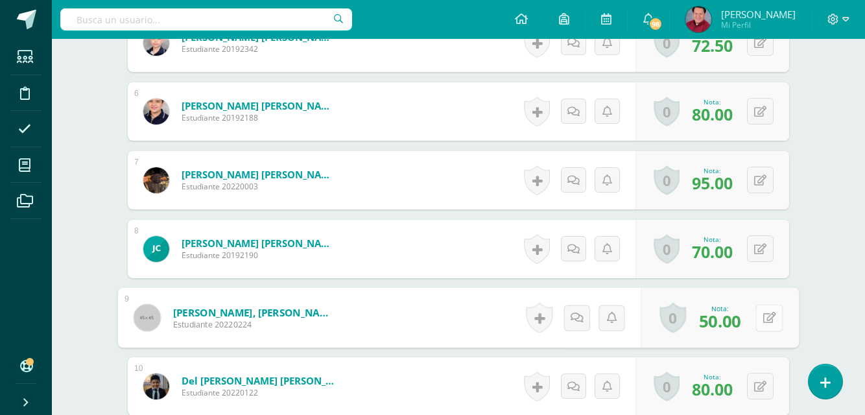
click at [758, 319] on button at bounding box center [769, 317] width 27 height 27
type input "90"
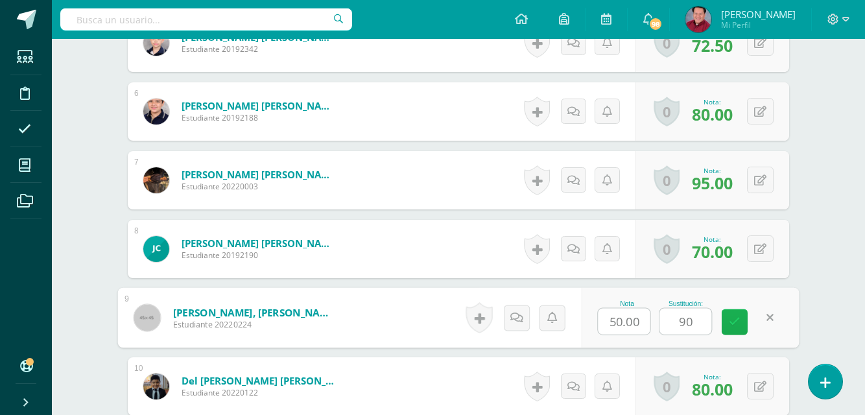
click at [732, 317] on icon at bounding box center [735, 322] width 12 height 11
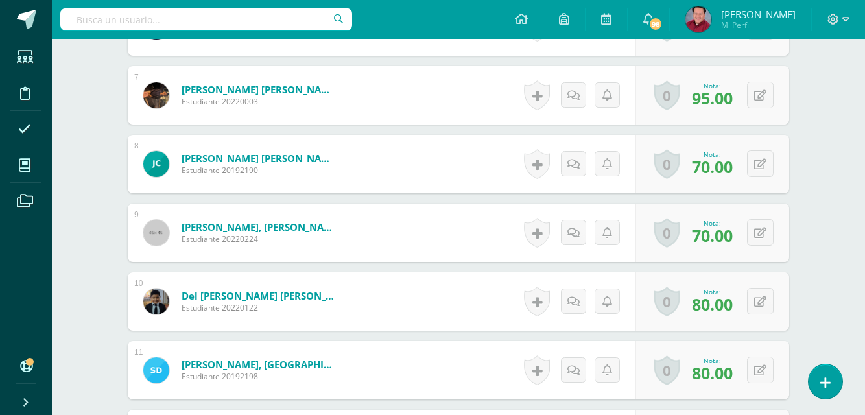
scroll to position [887, 0]
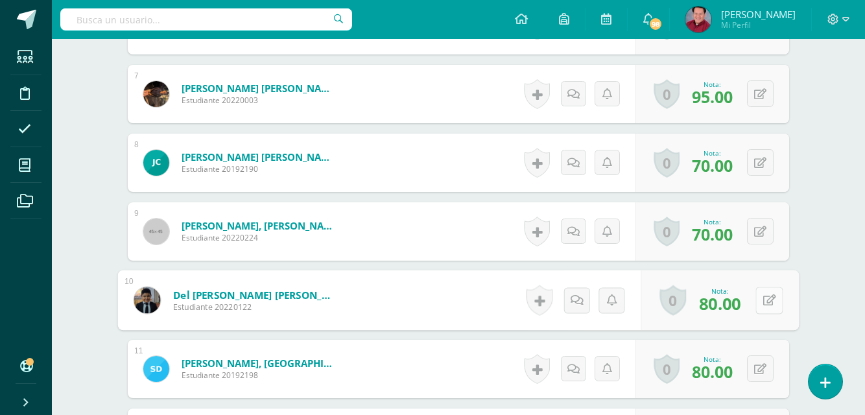
click at [758, 297] on button at bounding box center [769, 300] width 27 height 27
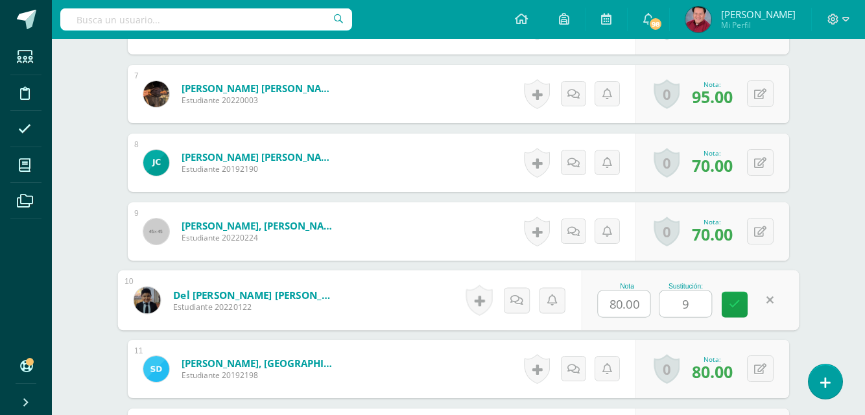
type input "90"
click at [734, 304] on icon at bounding box center [735, 304] width 12 height 11
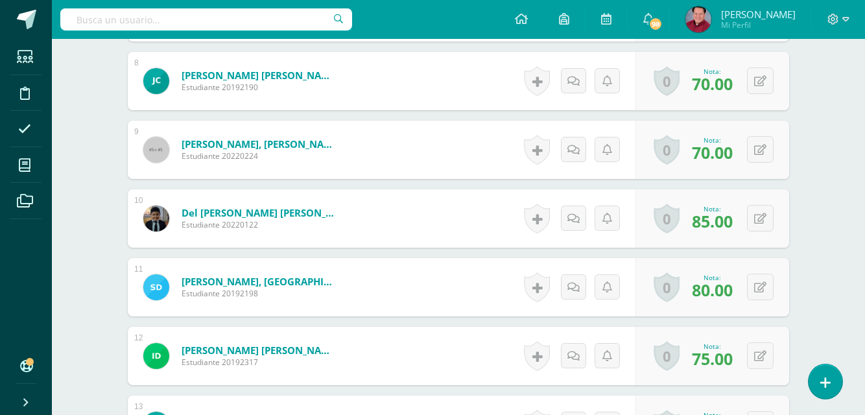
scroll to position [980, 0]
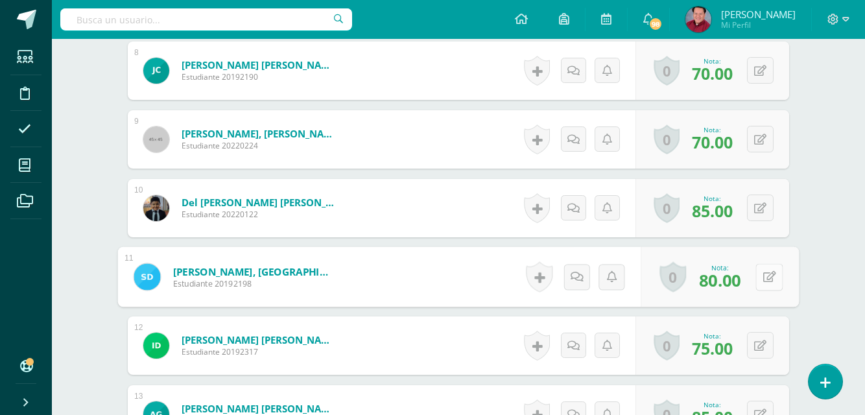
click at [758, 279] on button at bounding box center [769, 276] width 27 height 27
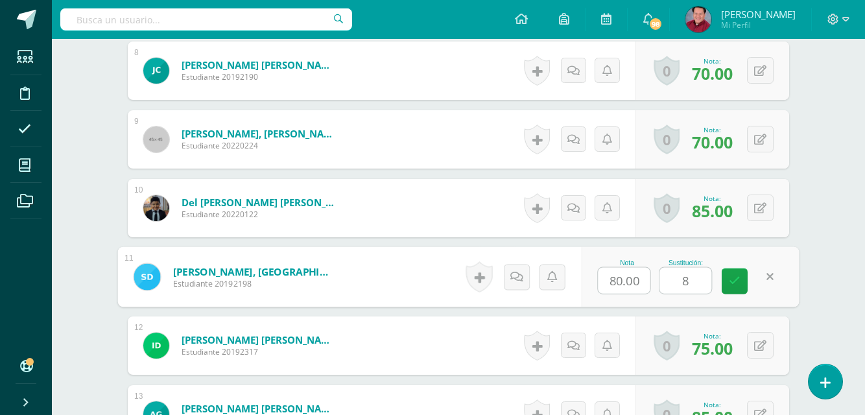
type input "80"
click at [734, 279] on icon at bounding box center [735, 281] width 12 height 11
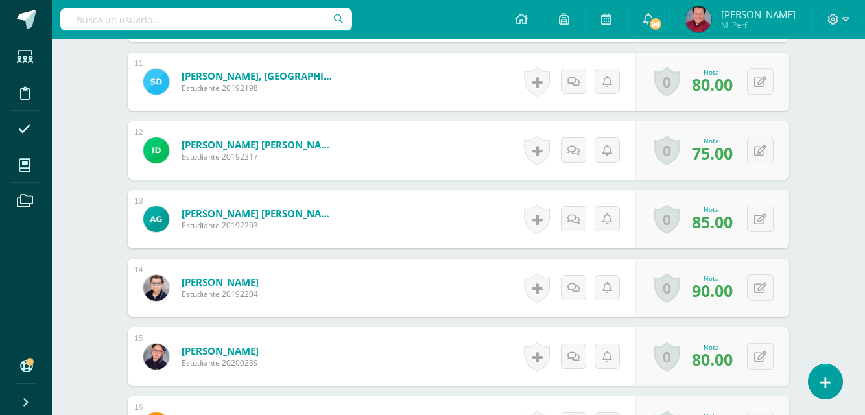
scroll to position [1192, 0]
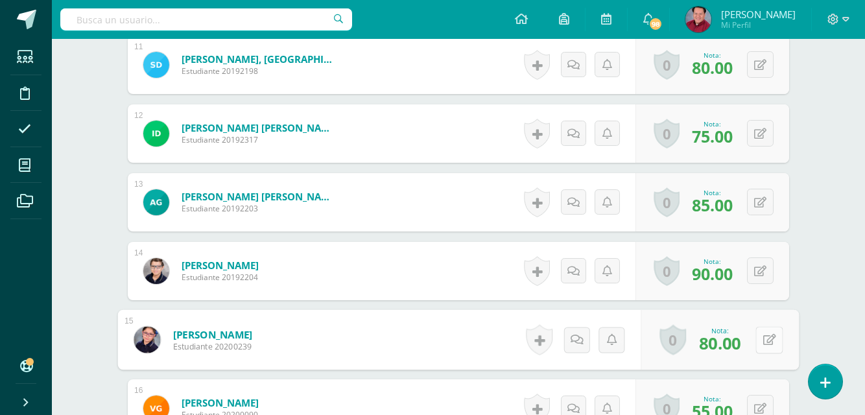
click at [757, 339] on button at bounding box center [769, 339] width 27 height 27
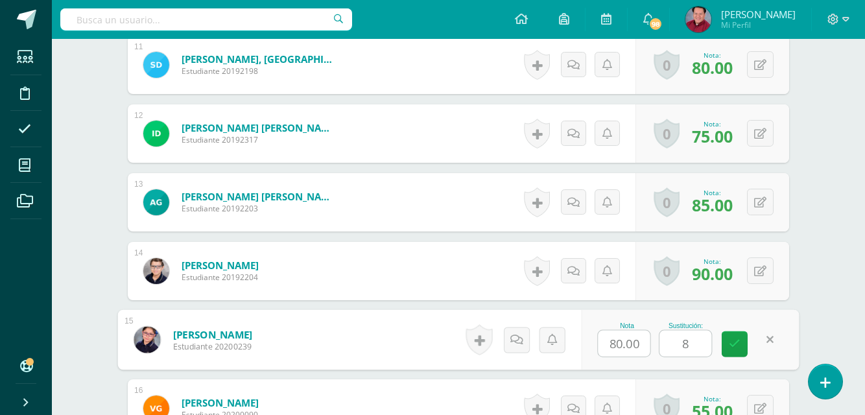
type input "80"
click at [730, 337] on link at bounding box center [735, 344] width 26 height 26
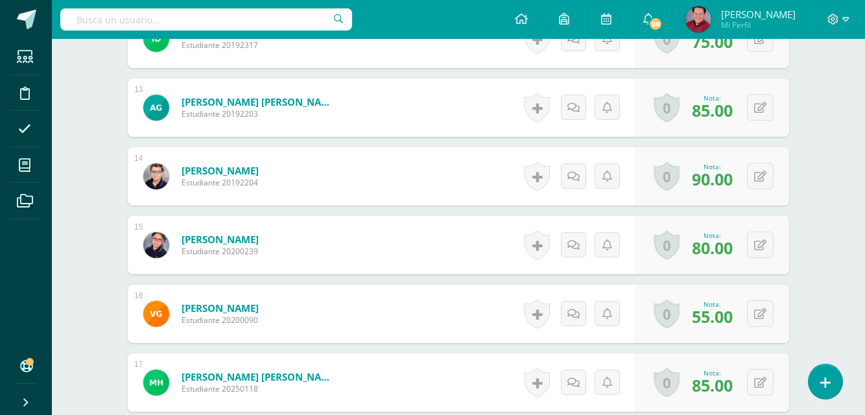
scroll to position [1288, 0]
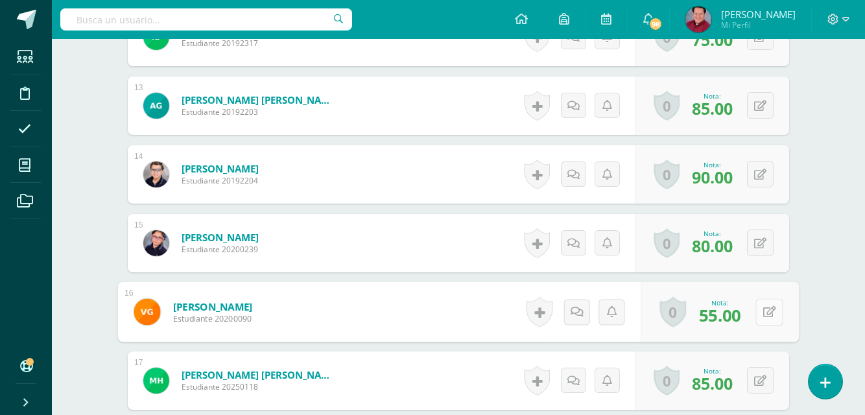
click at [760, 308] on button at bounding box center [769, 311] width 27 height 27
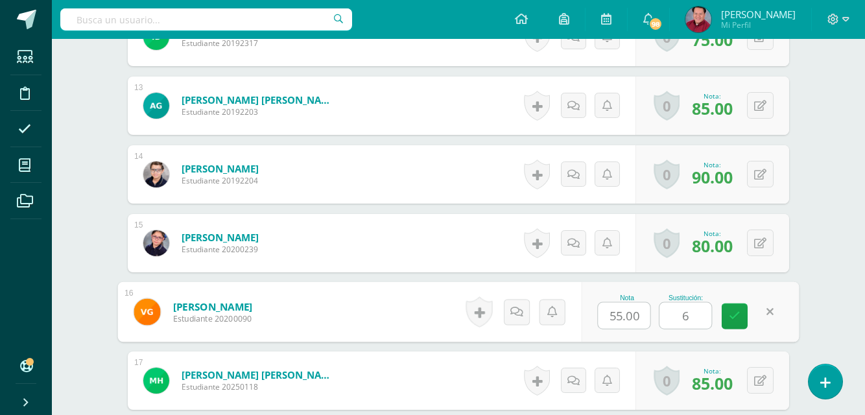
type input "60"
click at [738, 315] on icon at bounding box center [735, 316] width 12 height 11
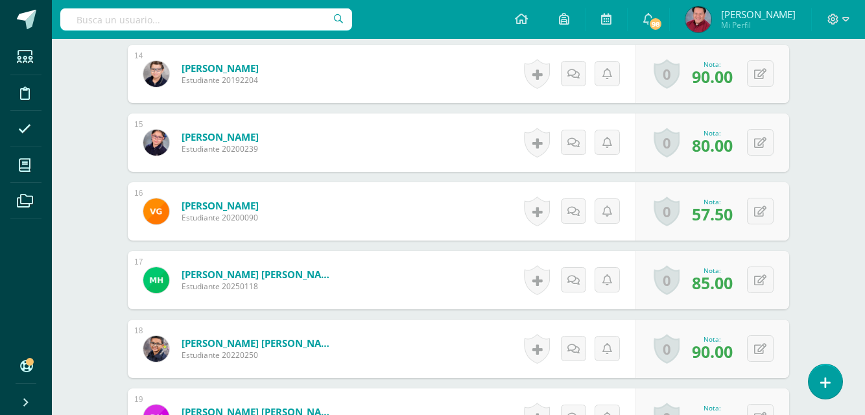
scroll to position [1390, 0]
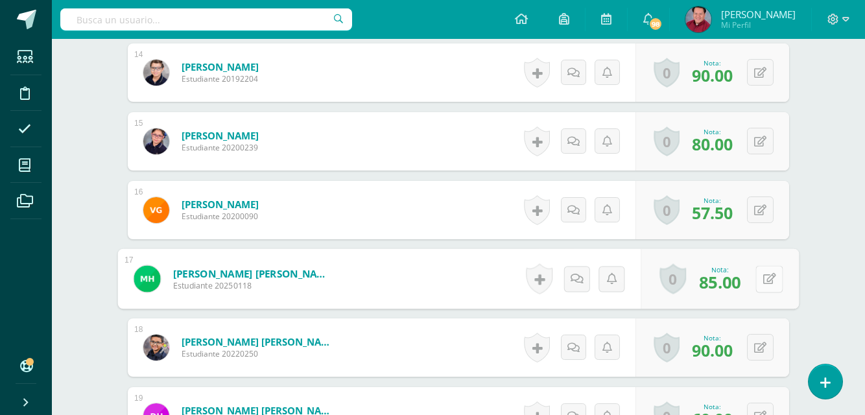
click at [761, 274] on button at bounding box center [769, 278] width 27 height 27
type input "100"
click at [736, 283] on icon at bounding box center [735, 283] width 12 height 11
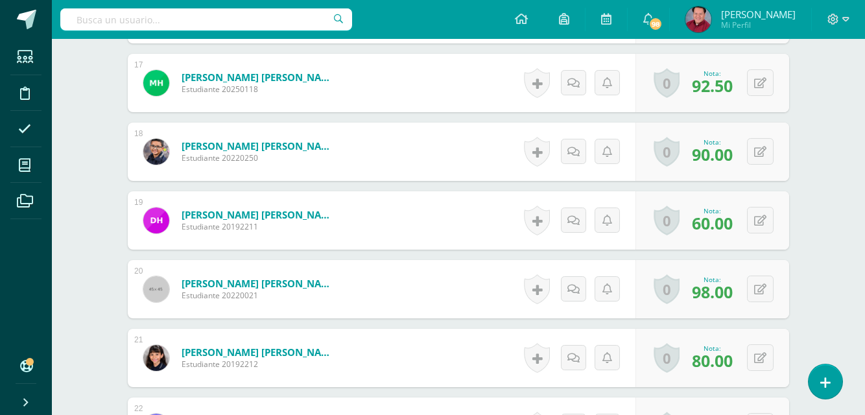
scroll to position [1587, 0]
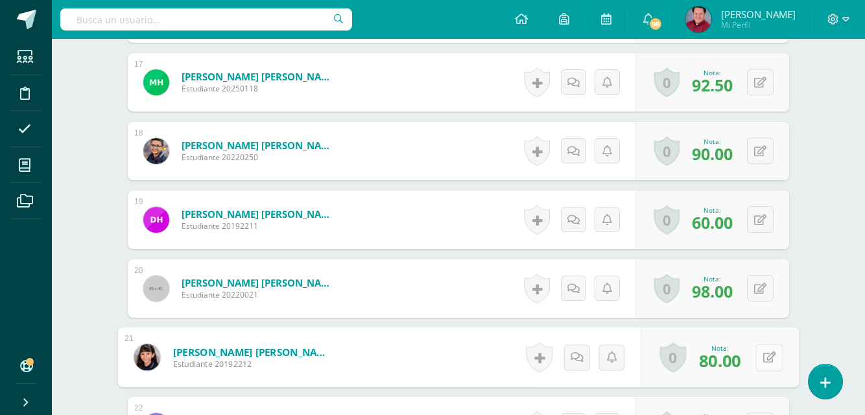
click at [759, 357] on button at bounding box center [769, 357] width 27 height 27
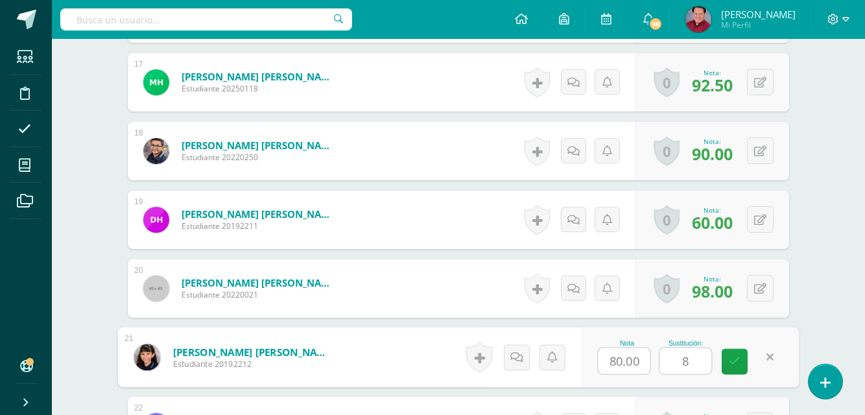
type input "80"
click at [736, 356] on icon at bounding box center [735, 361] width 12 height 11
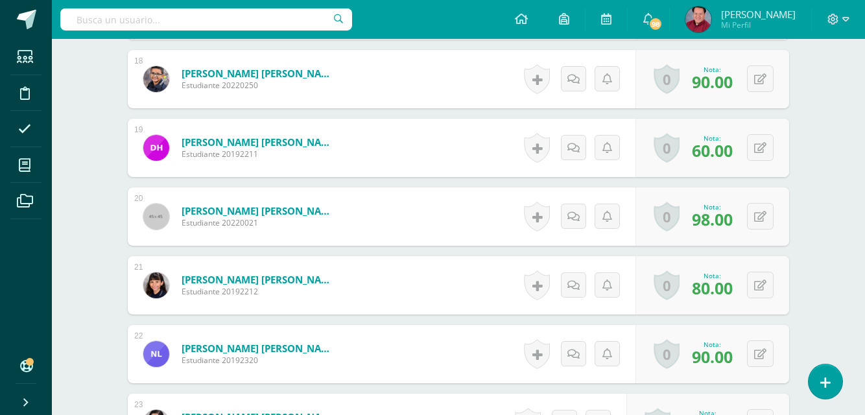
scroll to position [1663, 0]
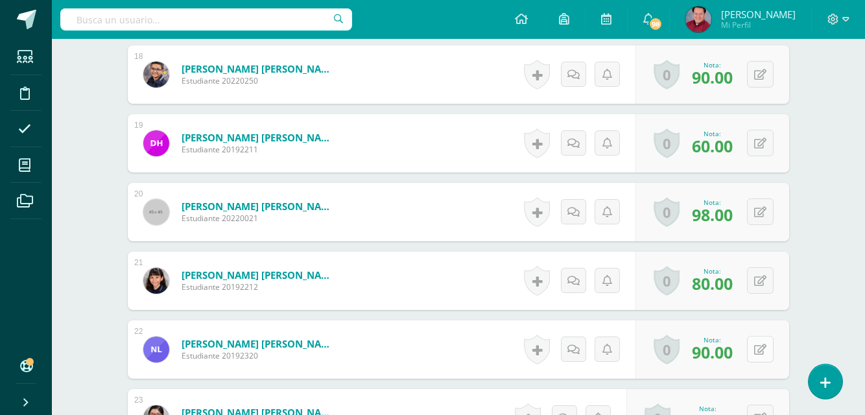
click at [757, 350] on button at bounding box center [760, 349] width 27 height 27
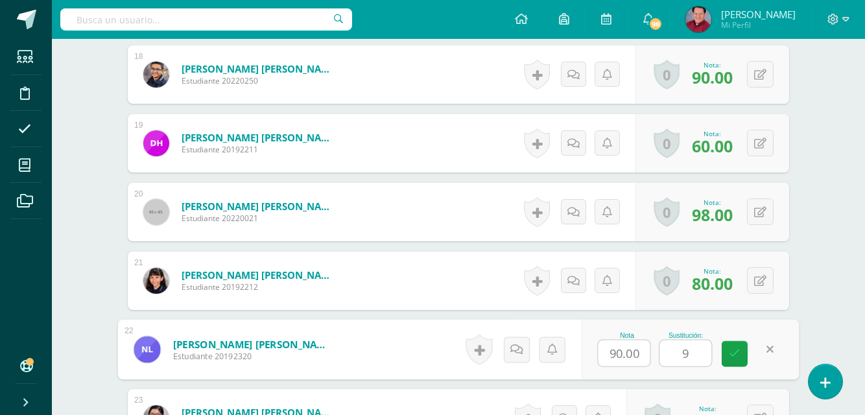
type input "90"
click at [734, 349] on icon at bounding box center [735, 353] width 12 height 11
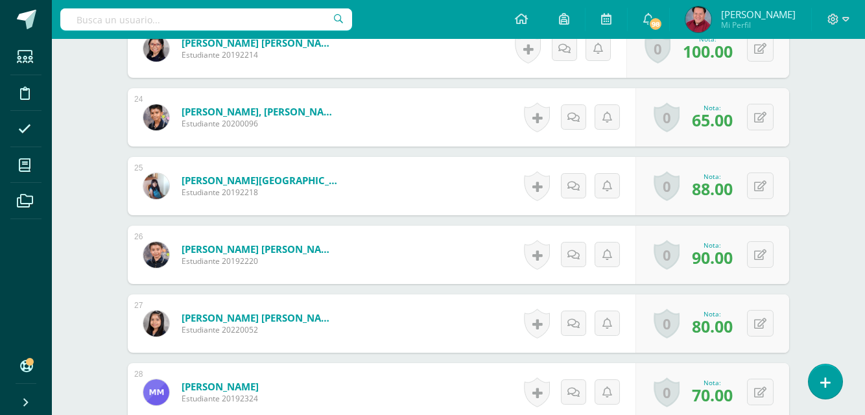
scroll to position [2036, 0]
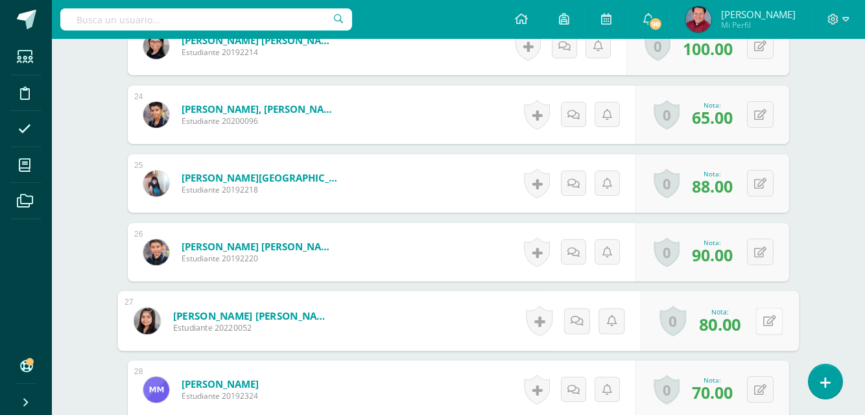
click at [760, 323] on button at bounding box center [769, 320] width 27 height 27
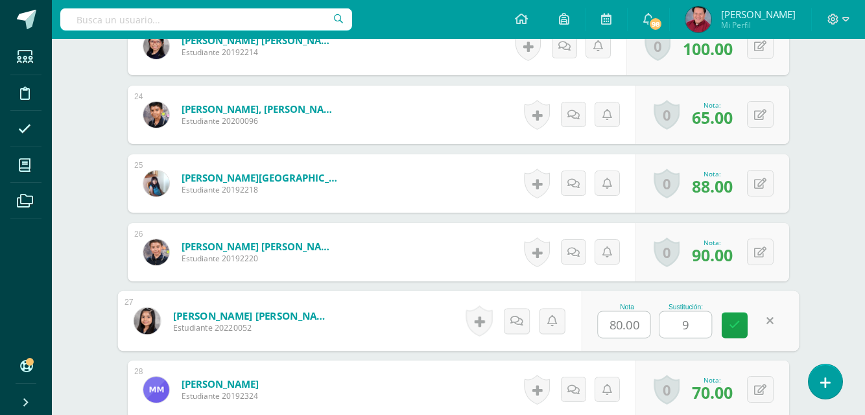
type input "90"
click at [733, 324] on icon at bounding box center [735, 325] width 12 height 11
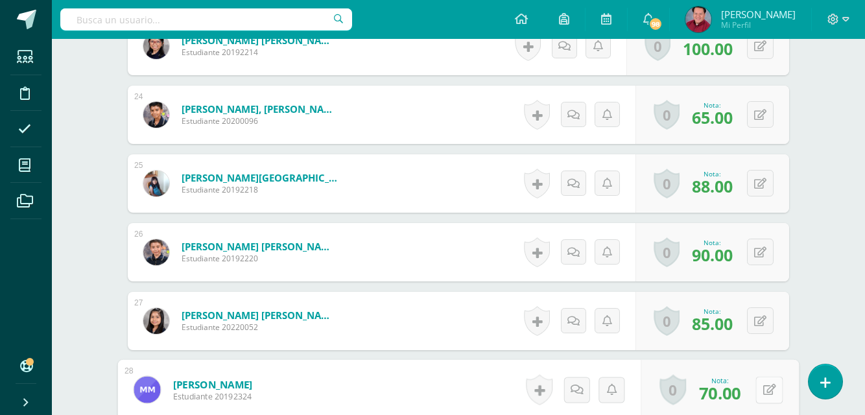
click at [758, 389] on button at bounding box center [769, 389] width 27 height 27
type input "70"
click at [738, 398] on icon at bounding box center [735, 394] width 12 height 11
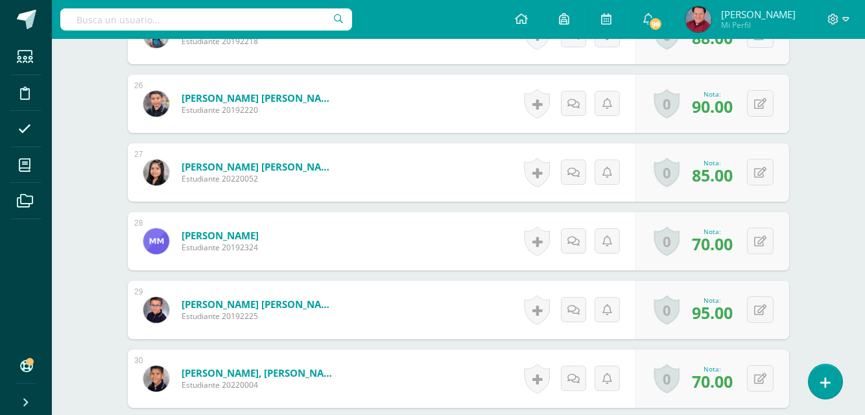
scroll to position [2186, 0]
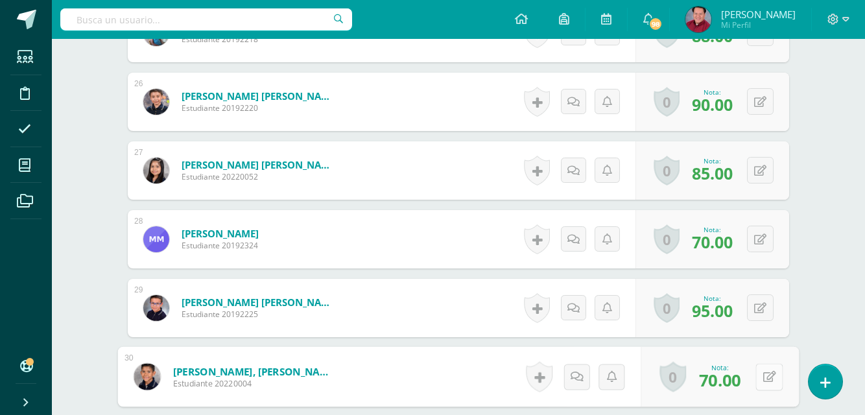
click at [760, 376] on button at bounding box center [769, 376] width 27 height 27
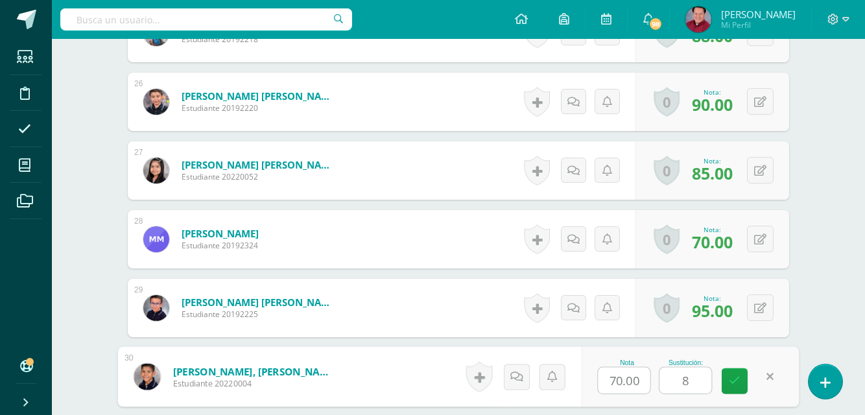
type input "80"
click at [736, 381] on icon at bounding box center [735, 381] width 12 height 11
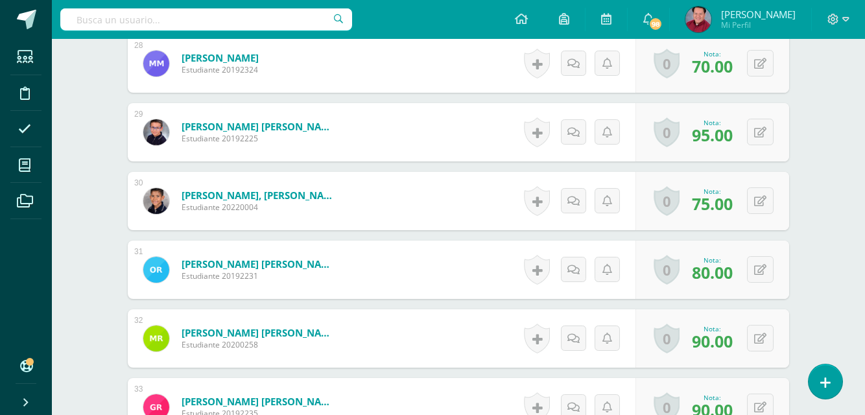
scroll to position [2363, 0]
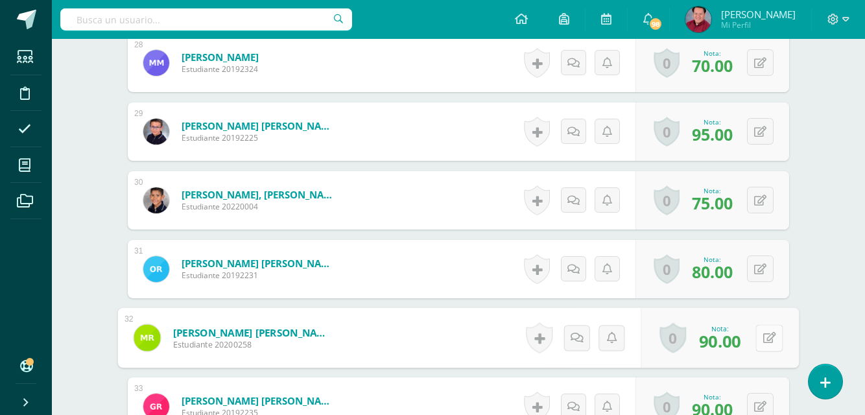
click at [760, 337] on button at bounding box center [769, 337] width 27 height 27
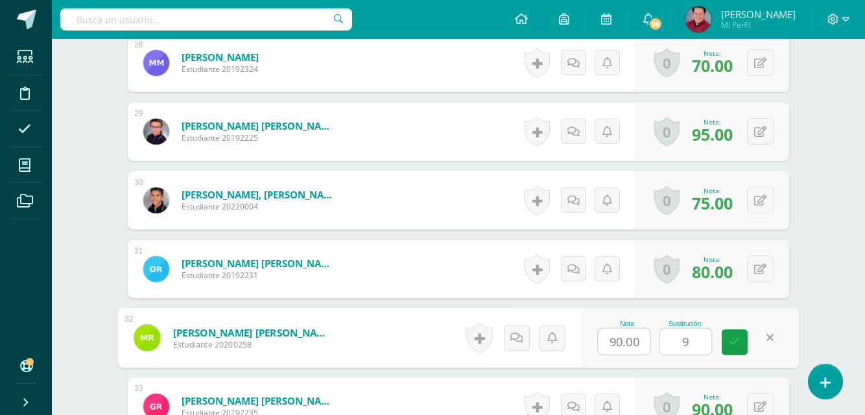
type input "90"
click at [729, 344] on icon at bounding box center [735, 342] width 12 height 11
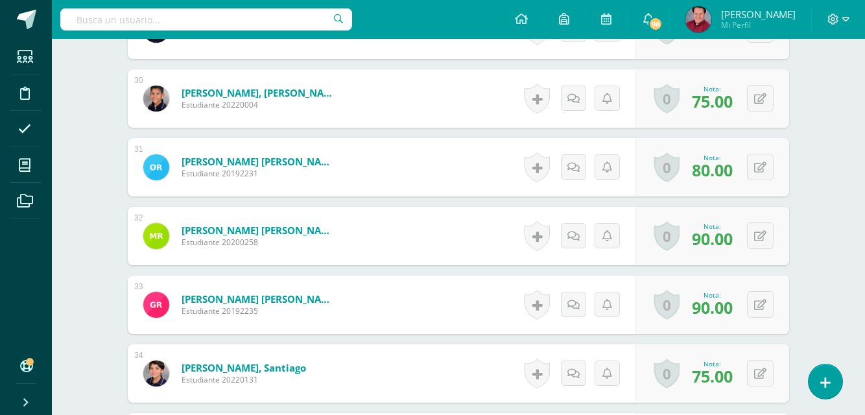
scroll to position [2538, 0]
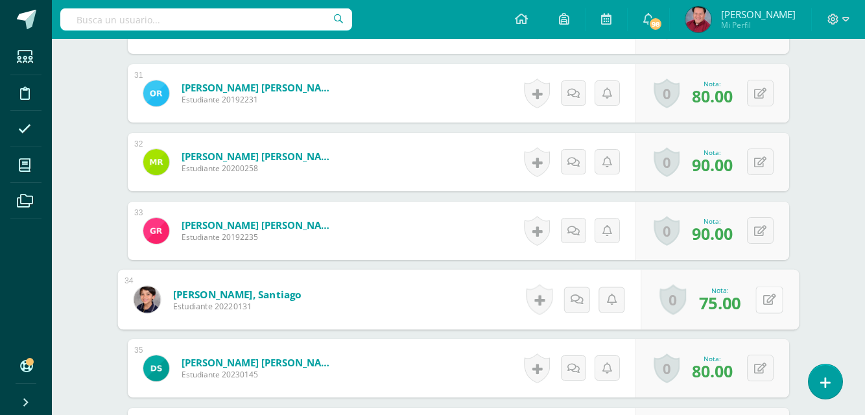
click at [758, 298] on button at bounding box center [769, 299] width 27 height 27
type input "80"
click at [732, 306] on icon at bounding box center [735, 303] width 12 height 11
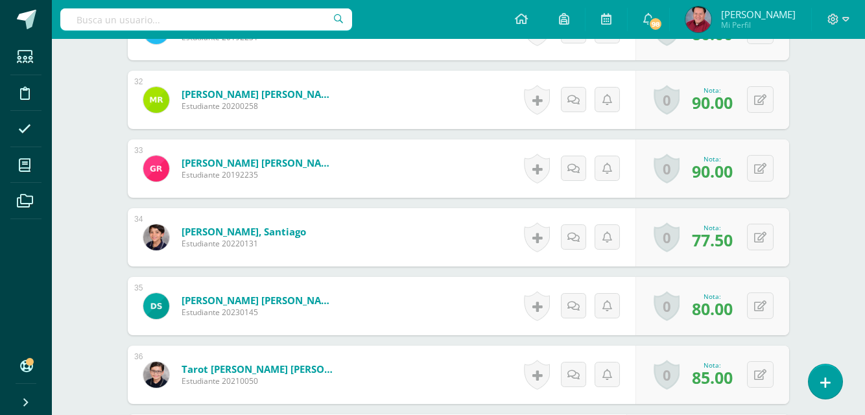
scroll to position [2655, 0]
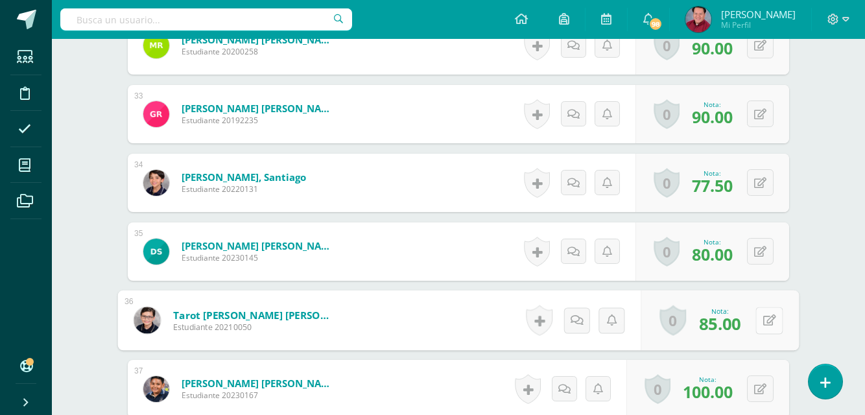
click at [760, 318] on button at bounding box center [769, 320] width 27 height 27
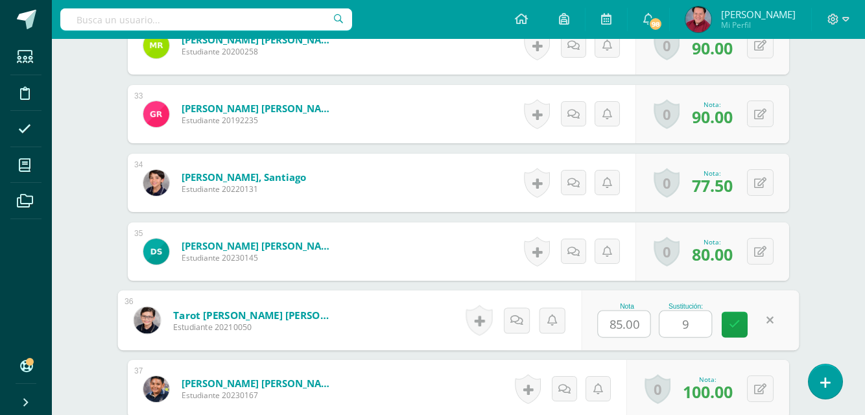
type input "90"
click at [734, 325] on icon at bounding box center [735, 324] width 12 height 11
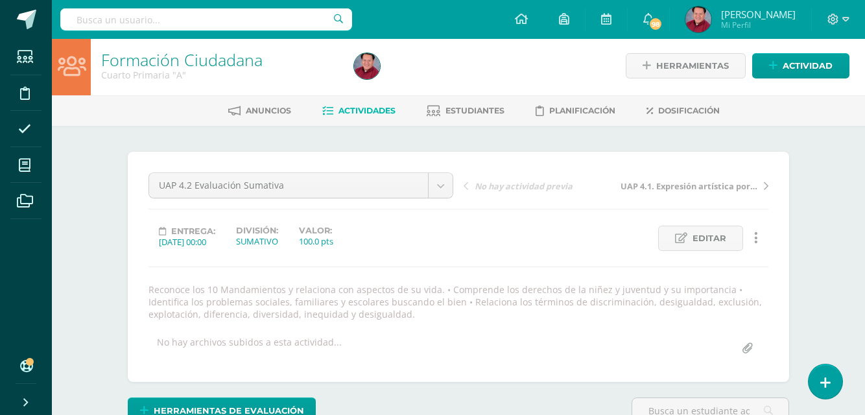
scroll to position [0, 0]
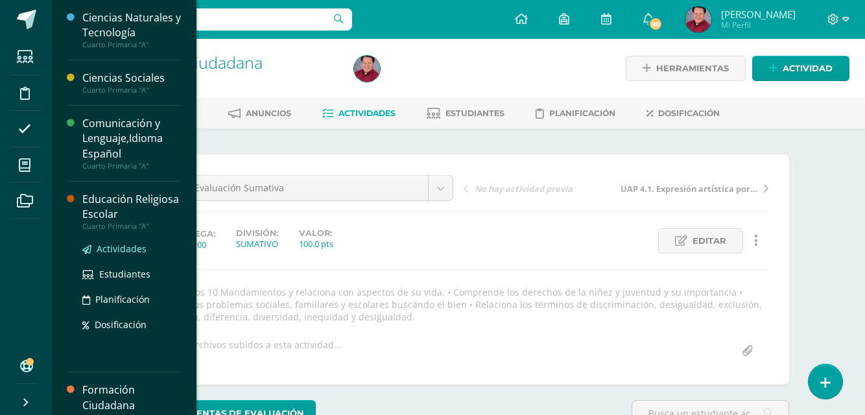
click at [110, 248] on span "Actividades" at bounding box center [122, 249] width 50 height 12
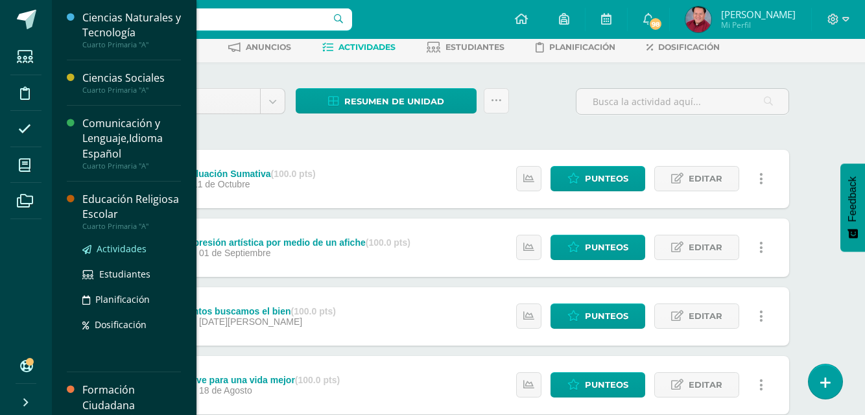
scroll to position [109, 0]
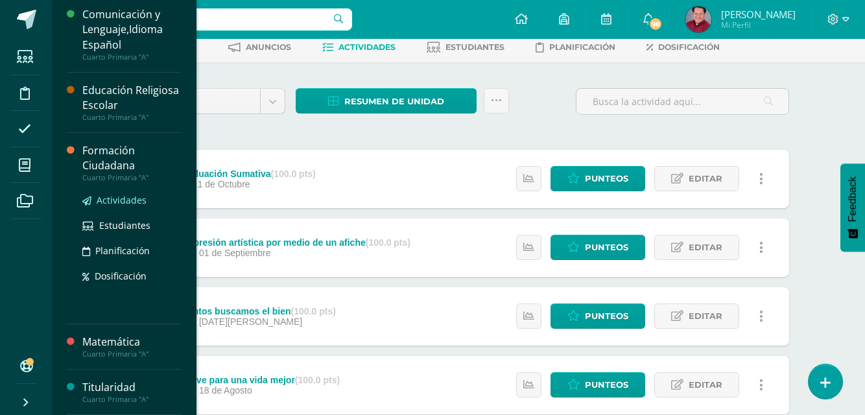
click at [129, 206] on link "Actividades" at bounding box center [131, 200] width 99 height 15
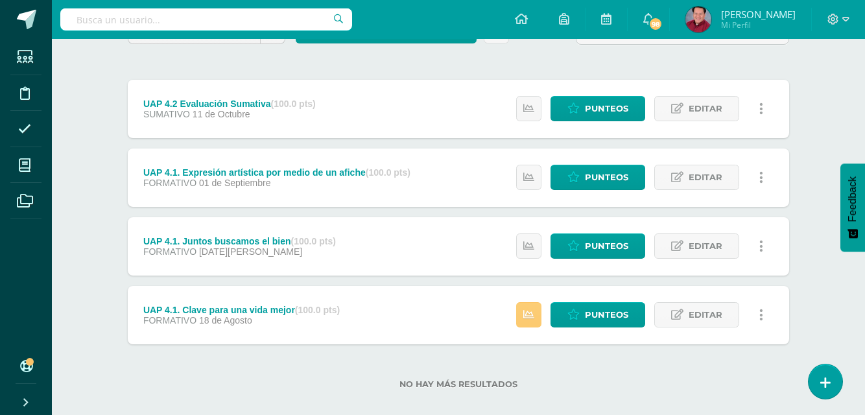
scroll to position [152, 0]
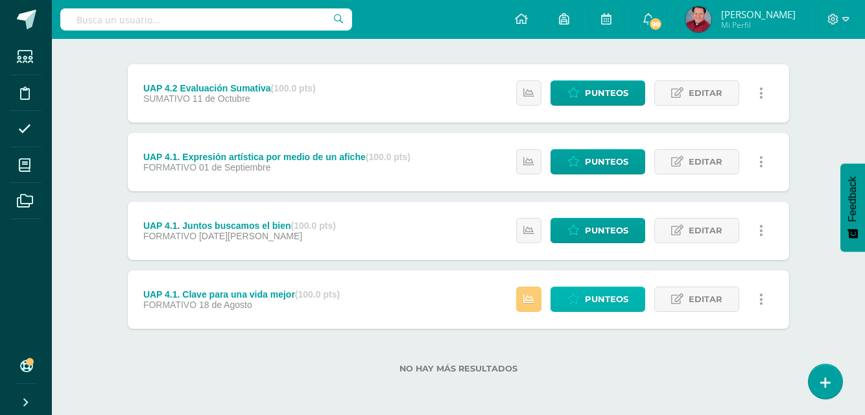
click at [601, 304] on span "Punteos" at bounding box center [606, 299] width 43 height 24
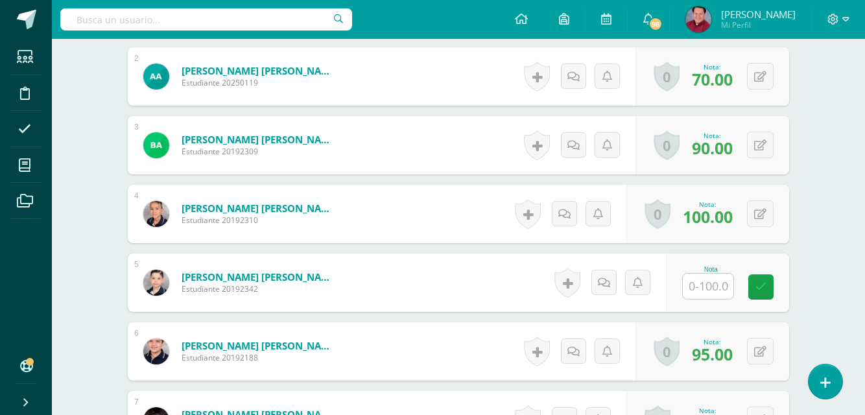
scroll to position [485, 0]
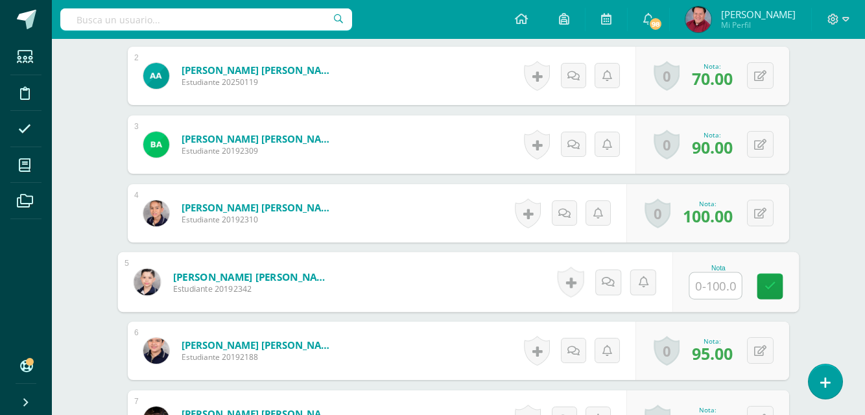
click at [711, 287] on input "text" at bounding box center [716, 286] width 52 height 26
type input "80"
click at [769, 287] on icon at bounding box center [771, 285] width 12 height 11
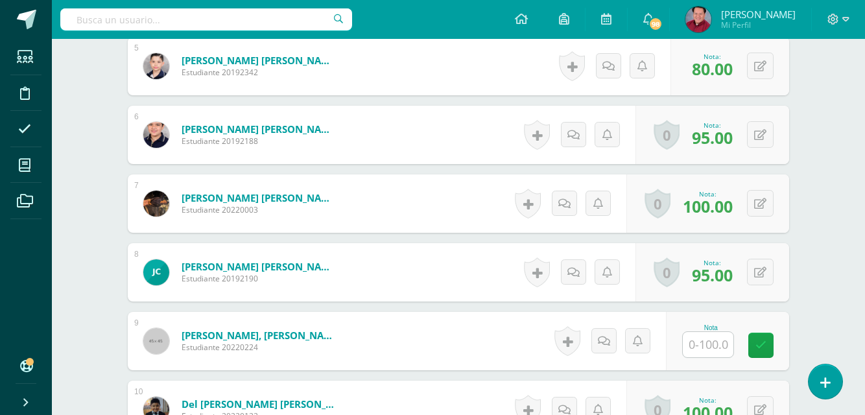
scroll to position [702, 0]
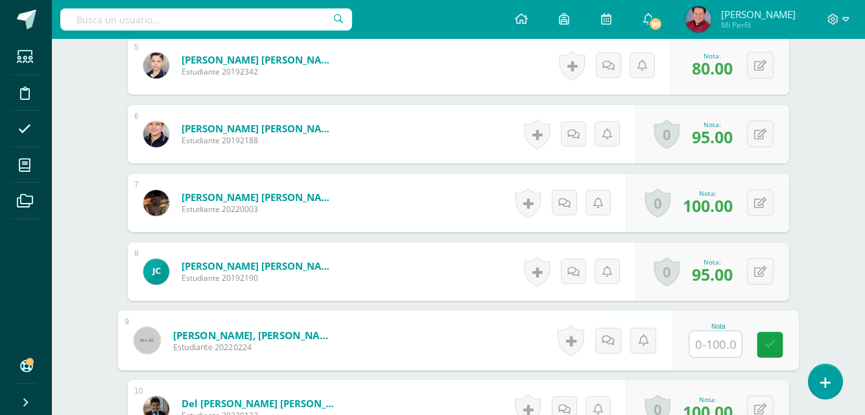
click at [708, 343] on input "text" at bounding box center [716, 344] width 52 height 26
type input "80"
click at [771, 340] on icon at bounding box center [771, 344] width 12 height 11
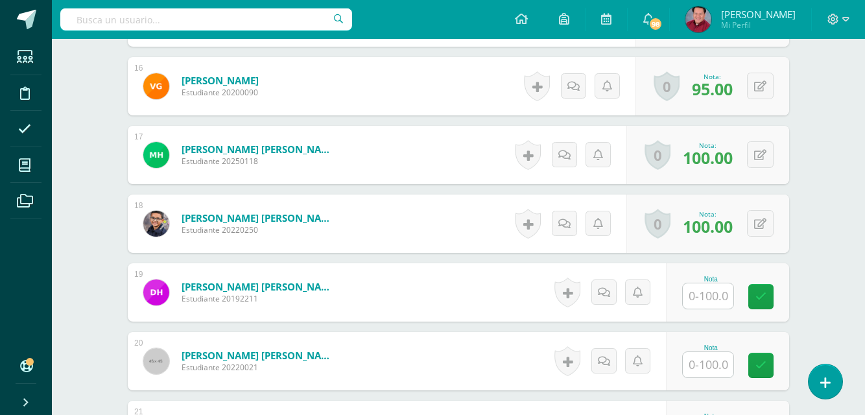
scroll to position [1438, 0]
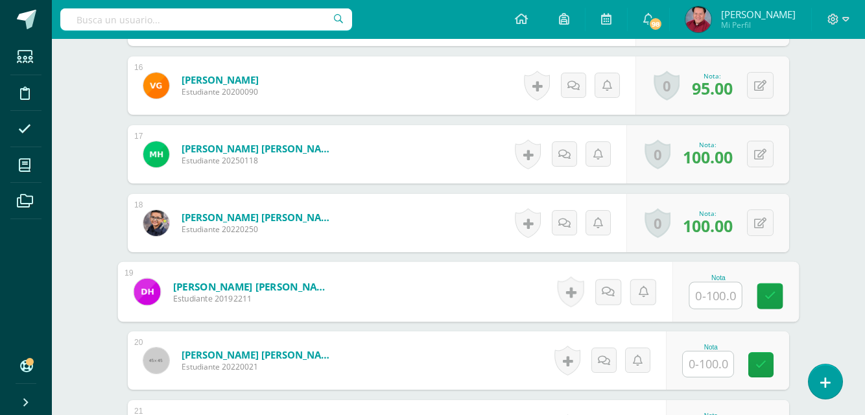
click at [708, 289] on input "text" at bounding box center [716, 296] width 52 height 26
type input "95"
click at [765, 298] on icon at bounding box center [771, 296] width 12 height 11
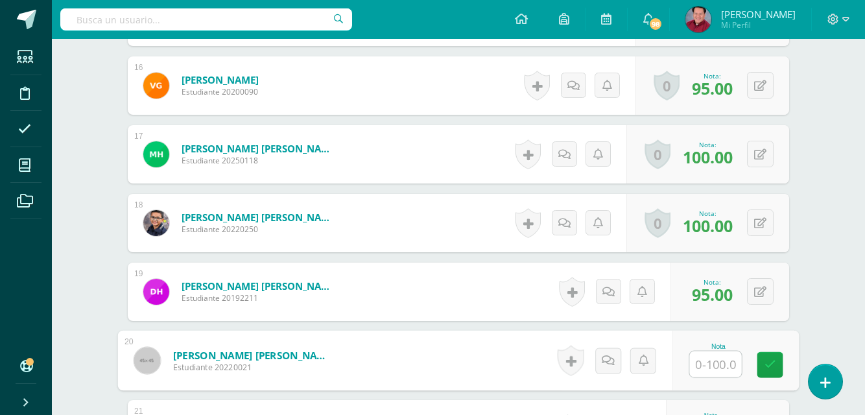
click at [712, 365] on input "text" at bounding box center [716, 365] width 52 height 26
type input "80"
click at [765, 359] on icon at bounding box center [771, 364] width 12 height 11
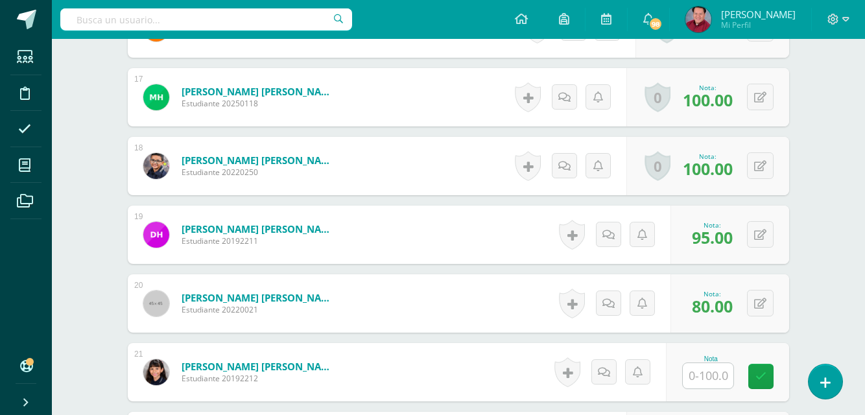
scroll to position [1496, 0]
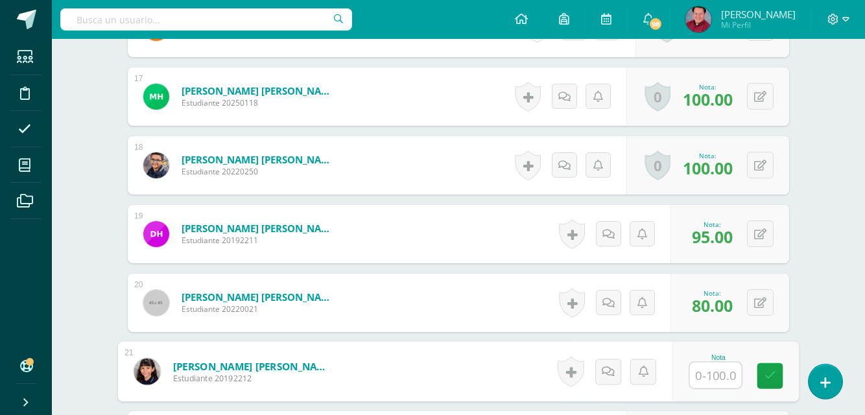
click at [714, 373] on input "text" at bounding box center [716, 376] width 52 height 26
type input "90"
click at [769, 377] on icon at bounding box center [771, 375] width 12 height 11
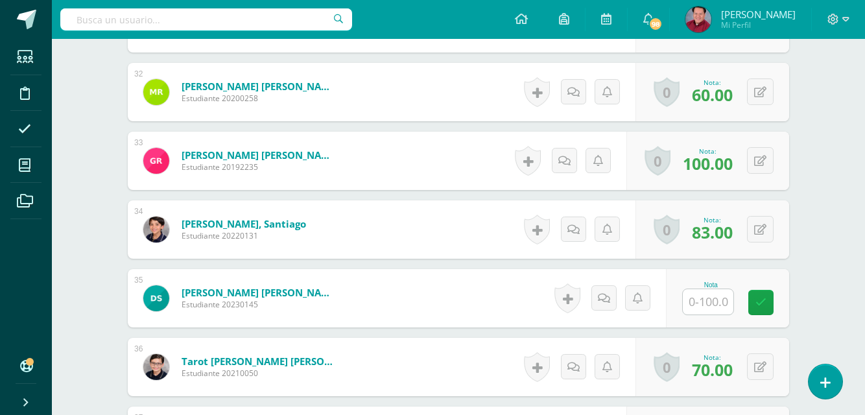
scroll to position [2532, 0]
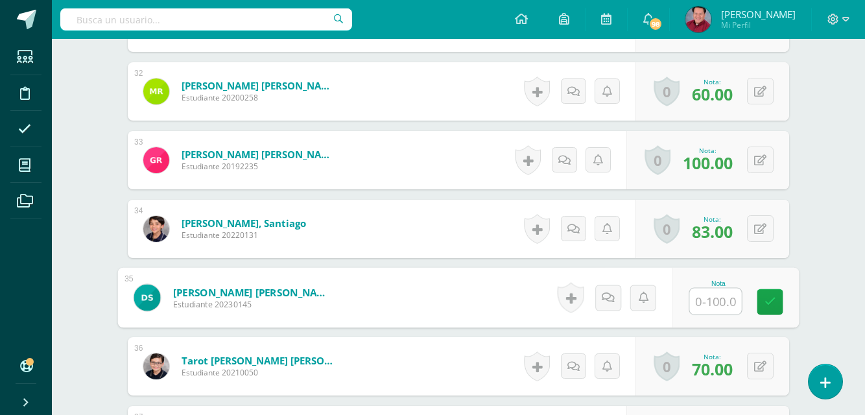
click at [718, 298] on input "text" at bounding box center [716, 302] width 52 height 26
type input "80"
click at [767, 303] on icon at bounding box center [771, 301] width 12 height 11
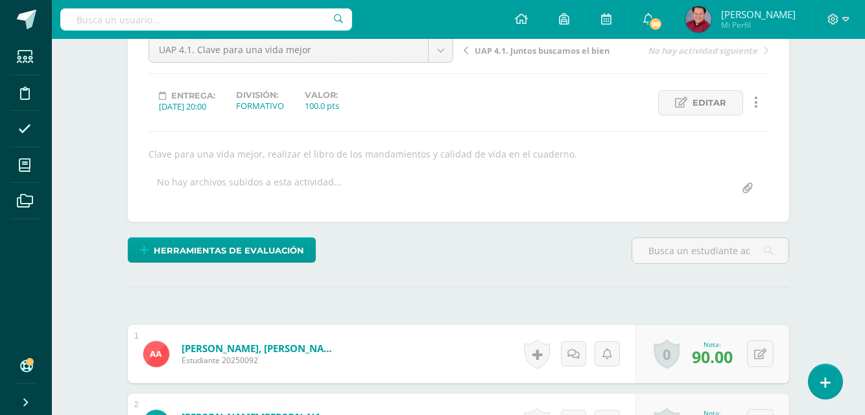
scroll to position [102, 0]
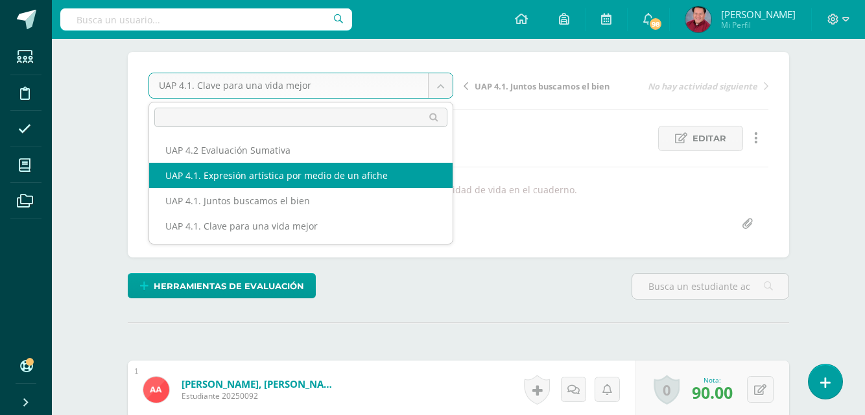
select select "/dashboard/teacher/grade-activity/226309/"
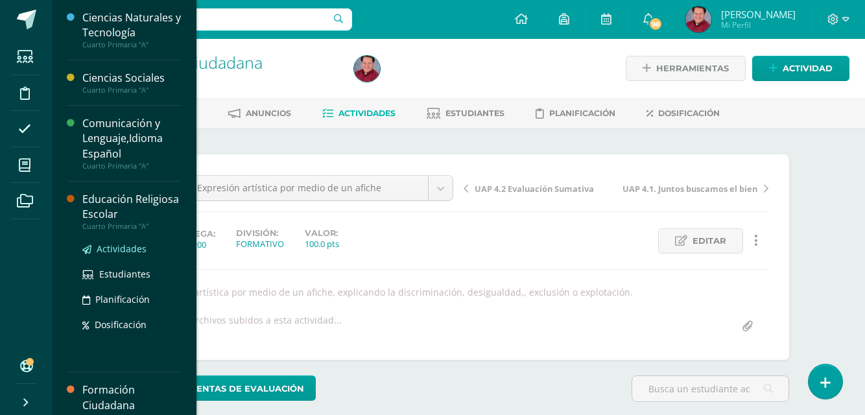
click at [114, 252] on span "Actividades" at bounding box center [122, 249] width 50 height 12
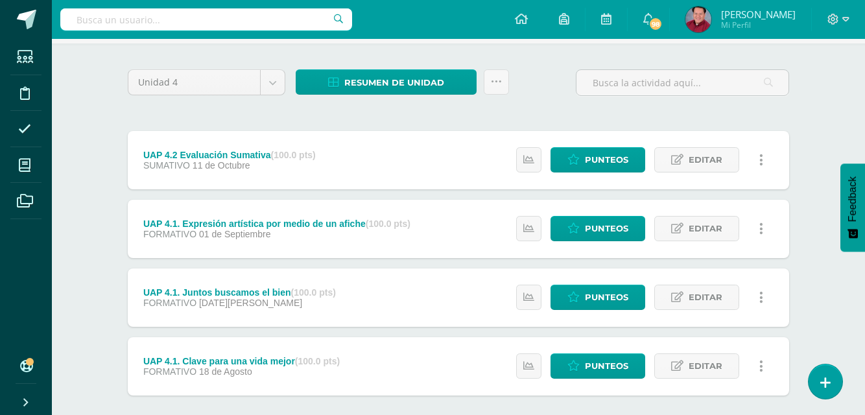
scroll to position [86, 0]
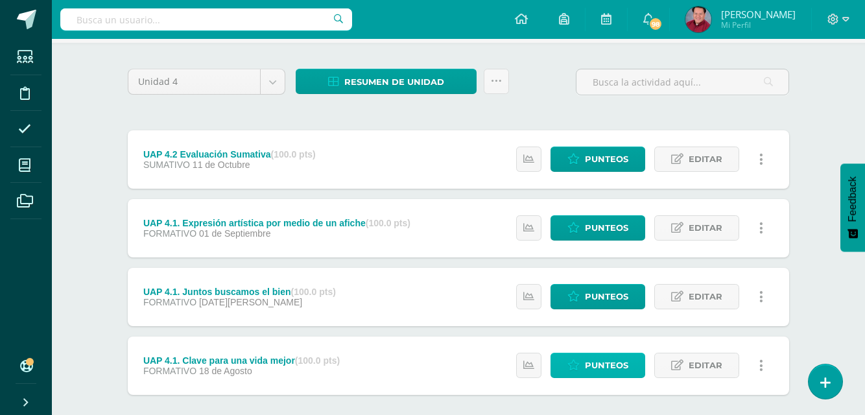
click at [596, 368] on span "Punteos" at bounding box center [606, 366] width 43 height 24
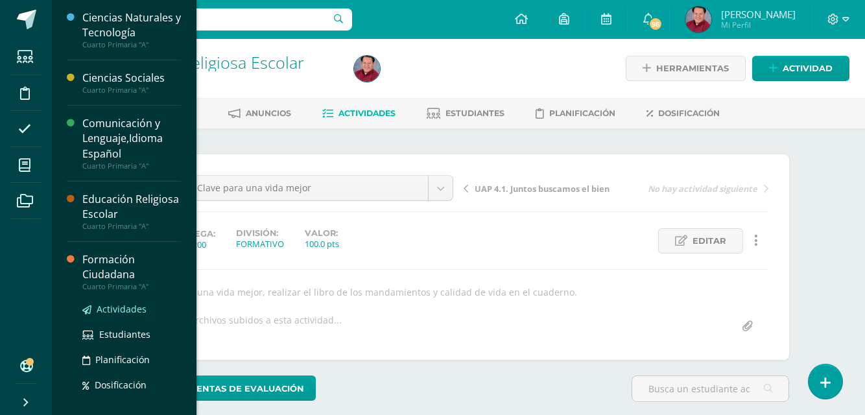
click at [99, 304] on span "Actividades" at bounding box center [122, 309] width 50 height 12
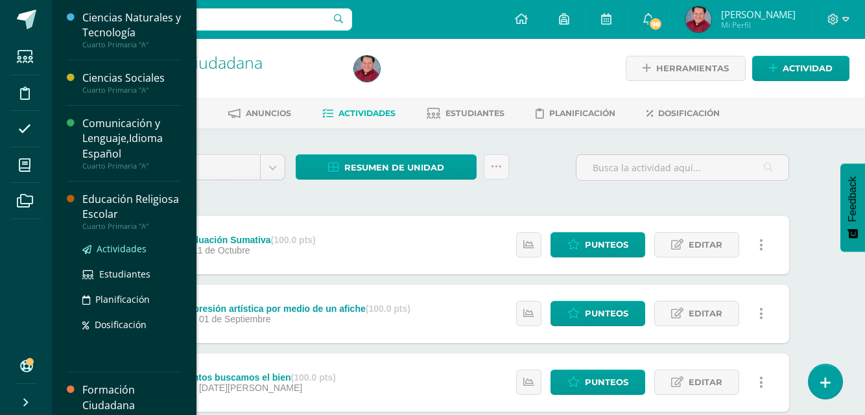
click at [108, 247] on span "Actividades" at bounding box center [122, 249] width 50 height 12
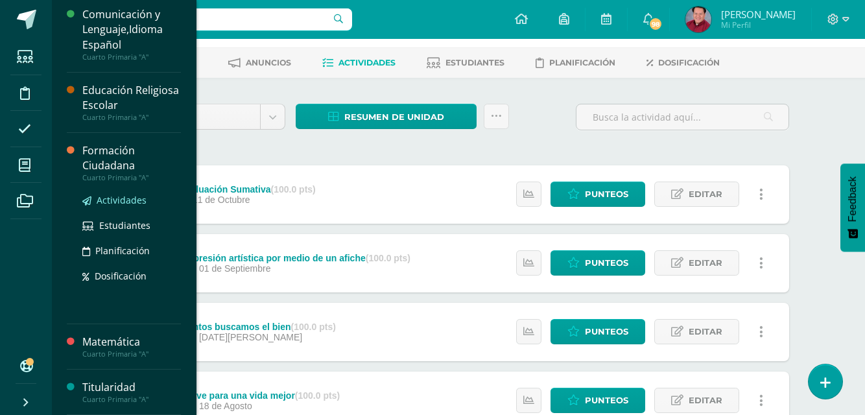
scroll to position [102, 0]
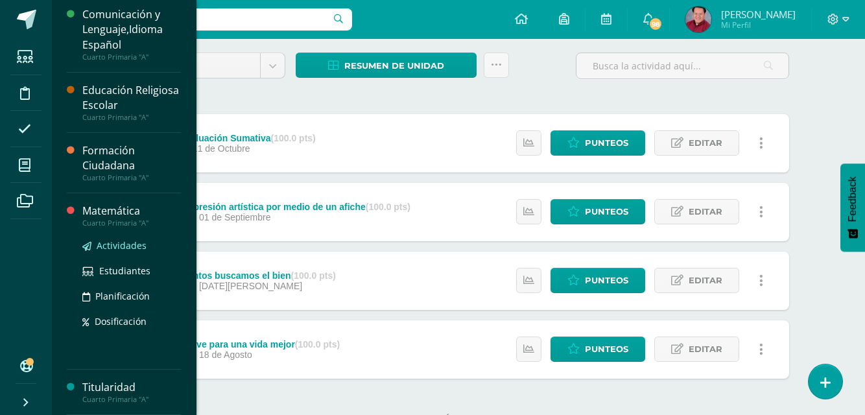
click at [139, 245] on span "Actividades" at bounding box center [122, 245] width 50 height 12
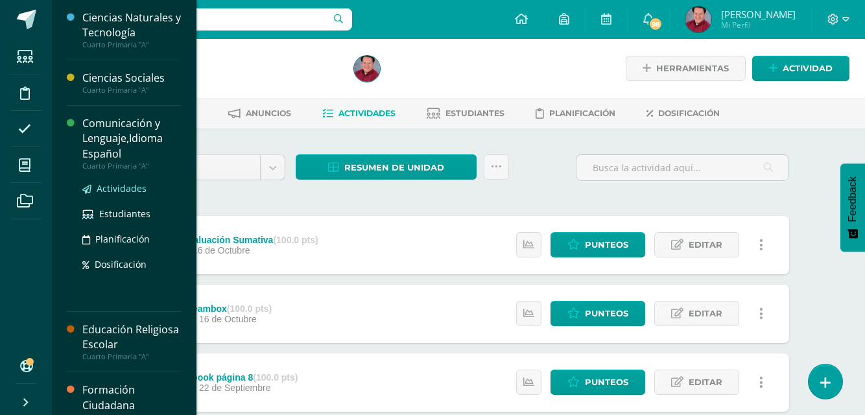
click at [116, 187] on span "Actividades" at bounding box center [122, 188] width 50 height 12
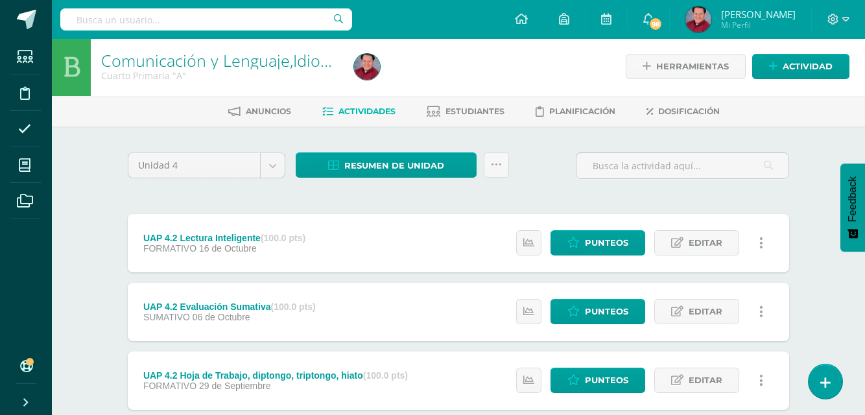
scroll to position [1, 0]
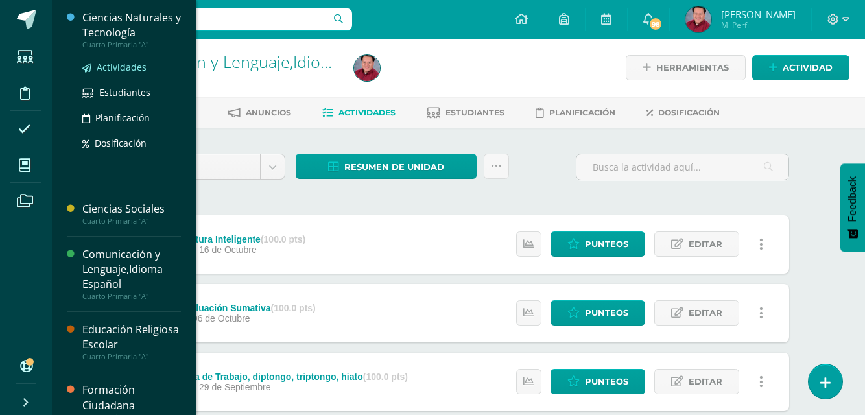
click at [112, 69] on span "Actividades" at bounding box center [122, 67] width 50 height 12
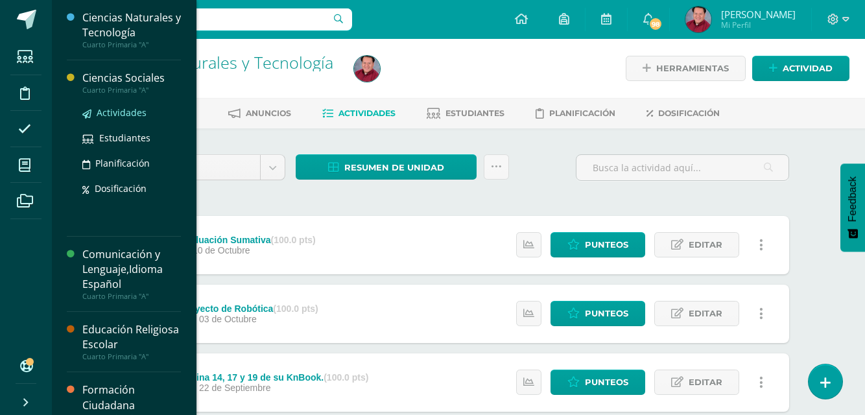
click at [127, 116] on span "Actividades" at bounding box center [122, 112] width 50 height 12
